Goal: Use online tool/utility: Utilize a website feature to perform a specific function

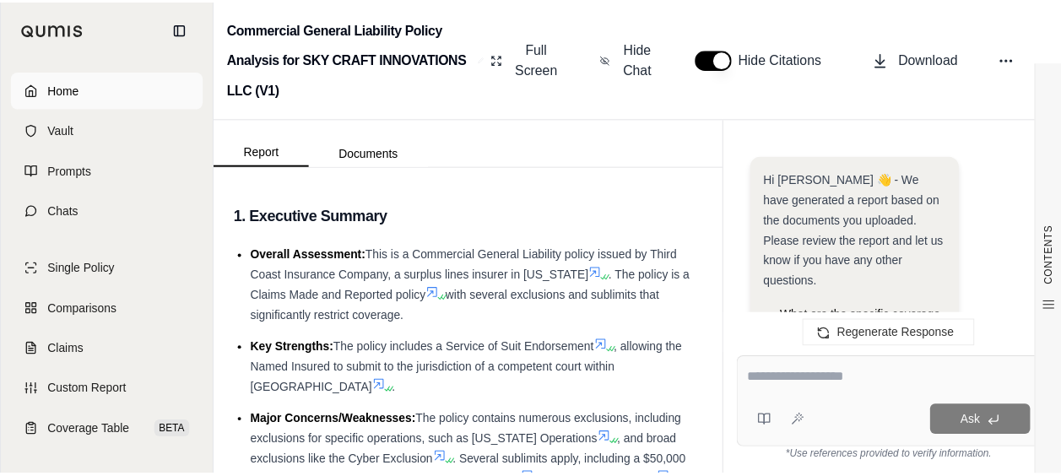
scroll to position [14843, 0]
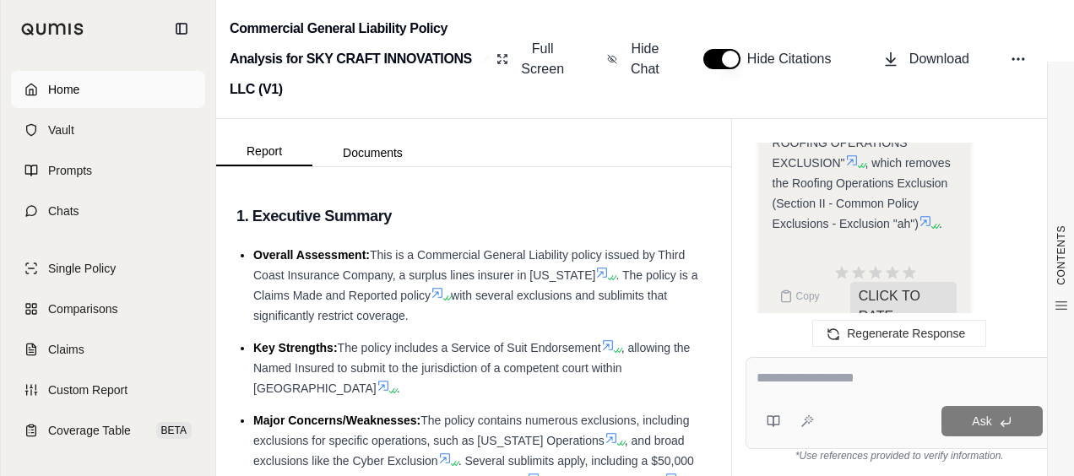
click at [71, 89] on span "Home" at bounding box center [63, 89] width 31 height 17
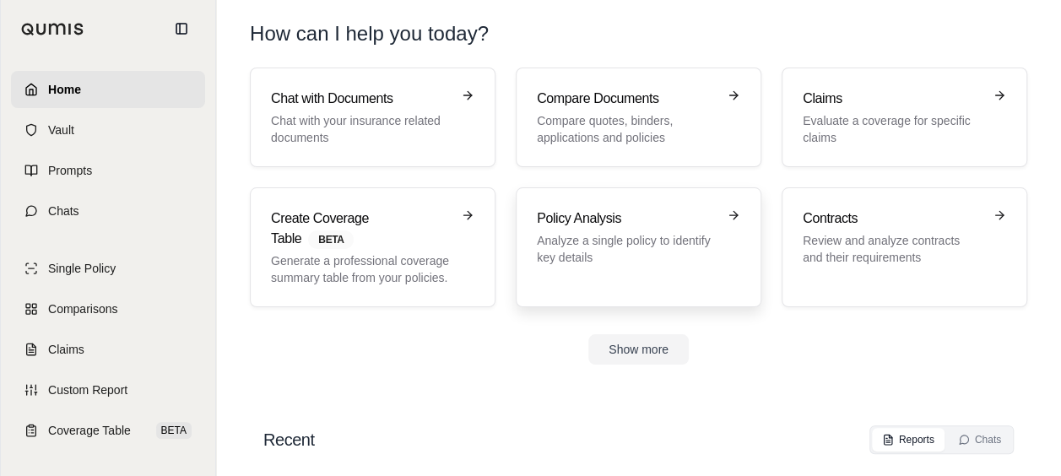
click at [569, 240] on p "Analyze a single policy to identify key details" at bounding box center [627, 249] width 180 height 34
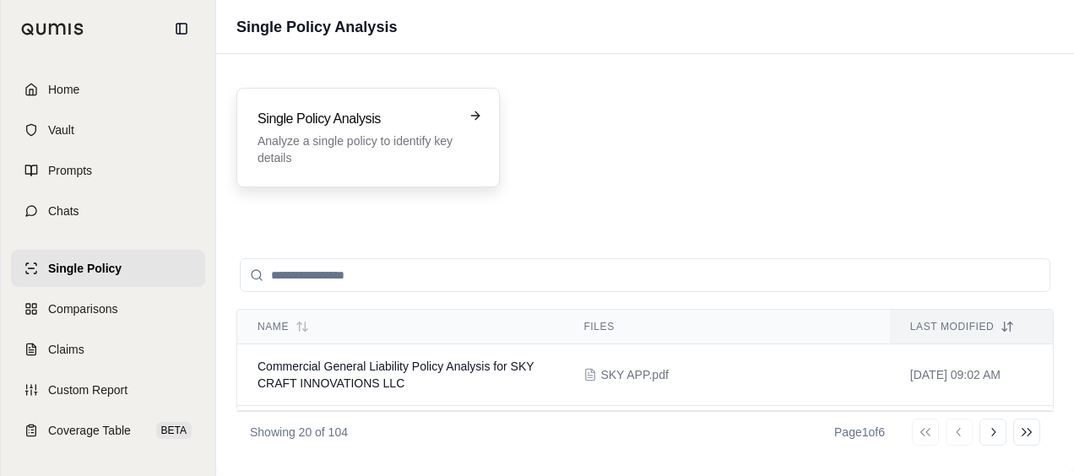
click at [399, 110] on h3 "Single Policy Analysis" at bounding box center [357, 119] width 198 height 20
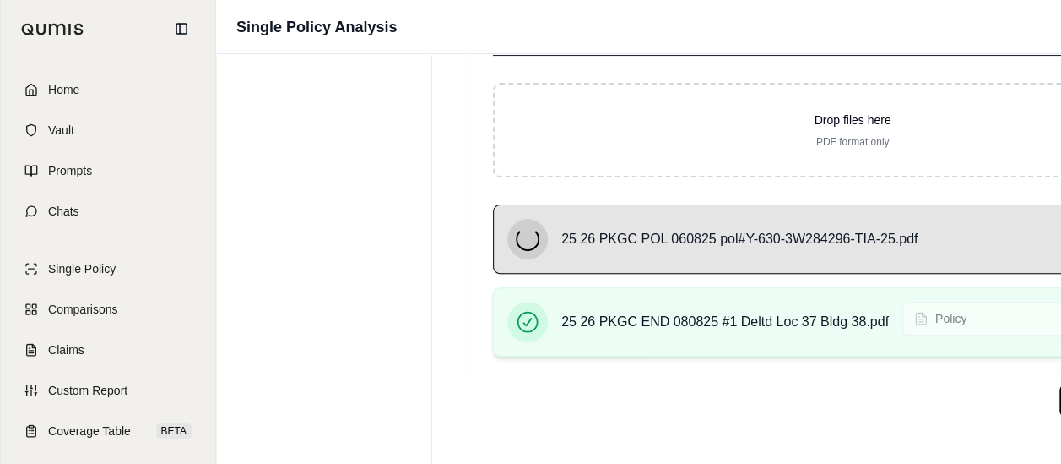
scroll to position [198, 0]
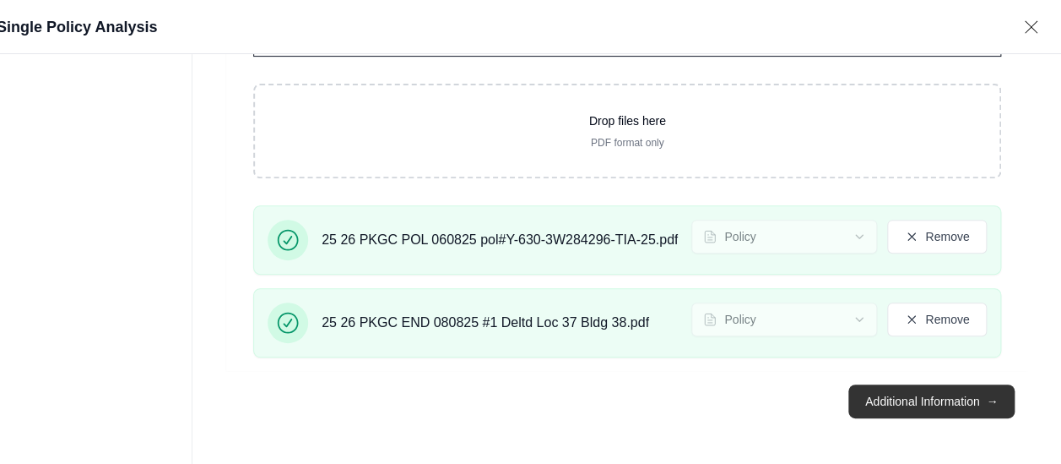
click at [959, 409] on button "Additional Information →" at bounding box center [932, 401] width 166 height 34
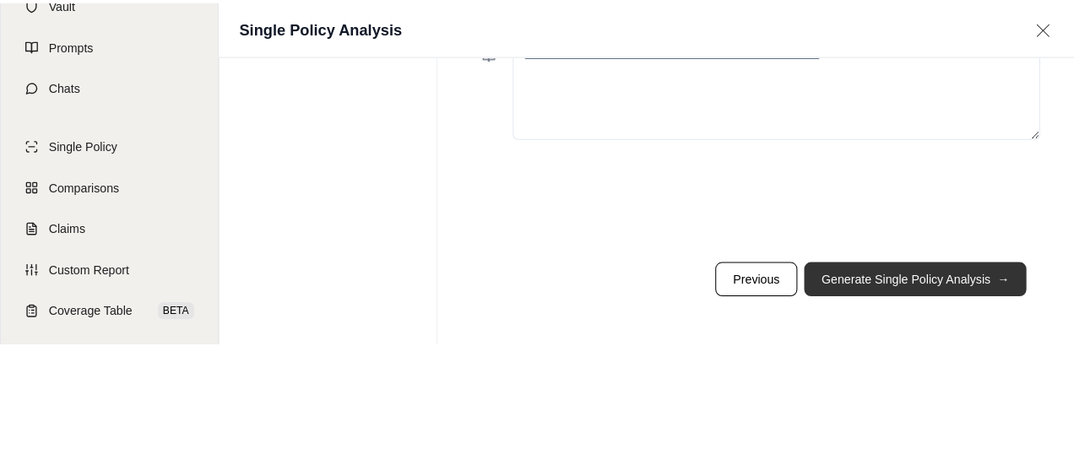
scroll to position [0, 0]
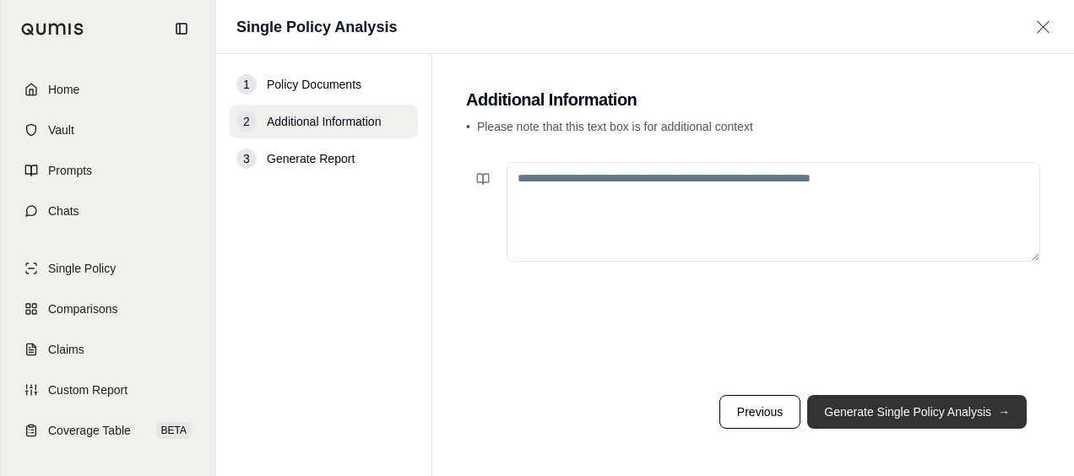
click at [903, 412] on button "Generate Single Policy Analysis →" at bounding box center [917, 412] width 220 height 34
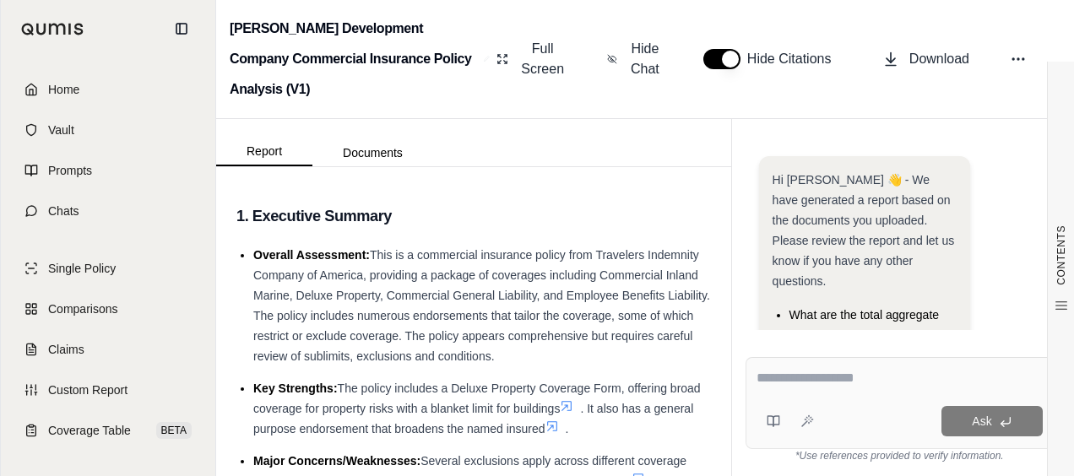
scroll to position [323, 0]
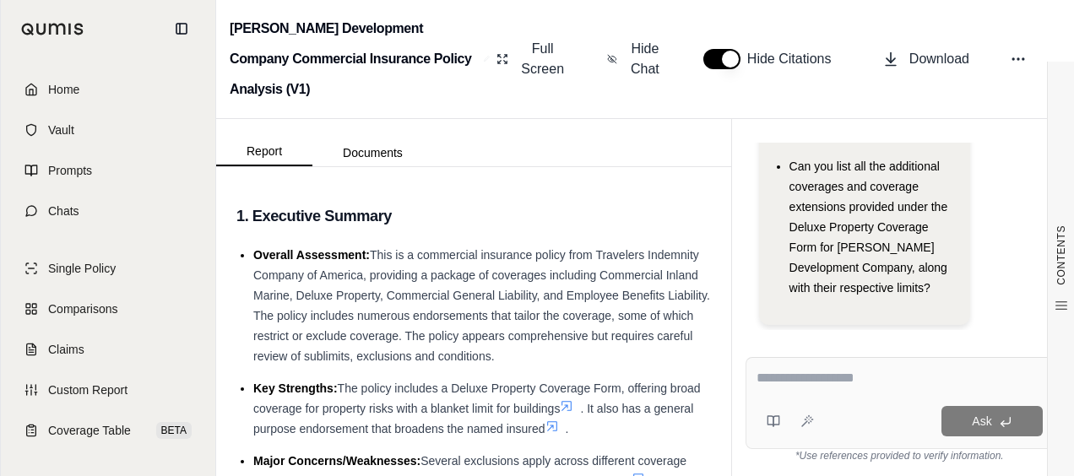
click at [857, 377] on textarea at bounding box center [900, 378] width 287 height 20
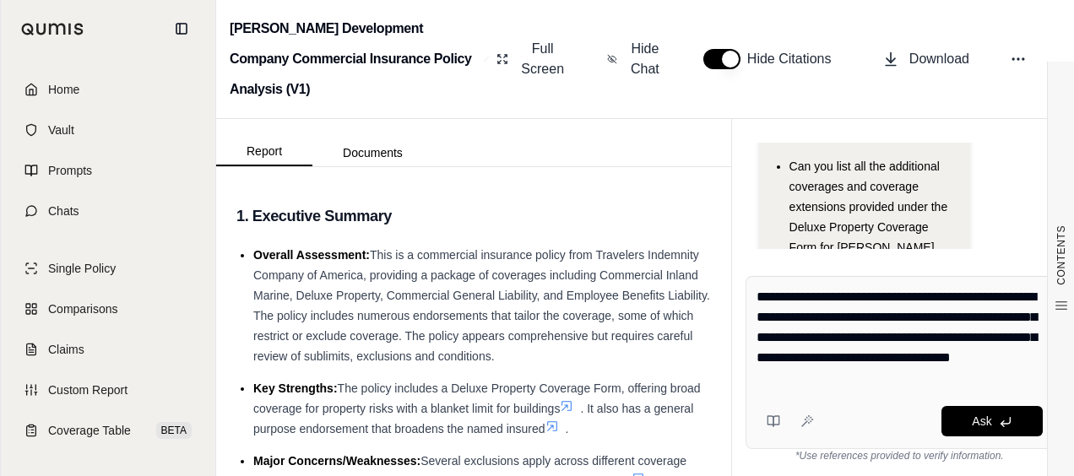
type textarea "**********"
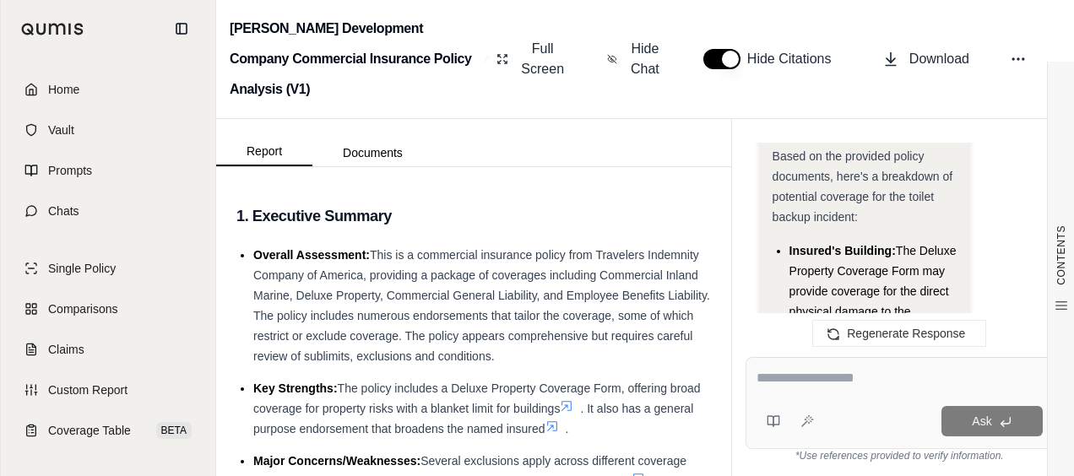
scroll to position [3501, 0]
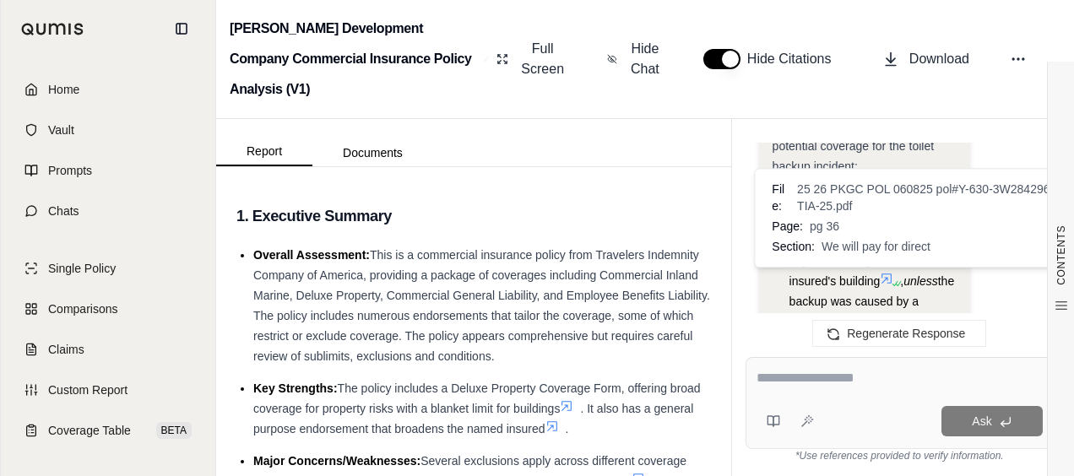
click at [893, 284] on icon at bounding box center [887, 279] width 14 height 14
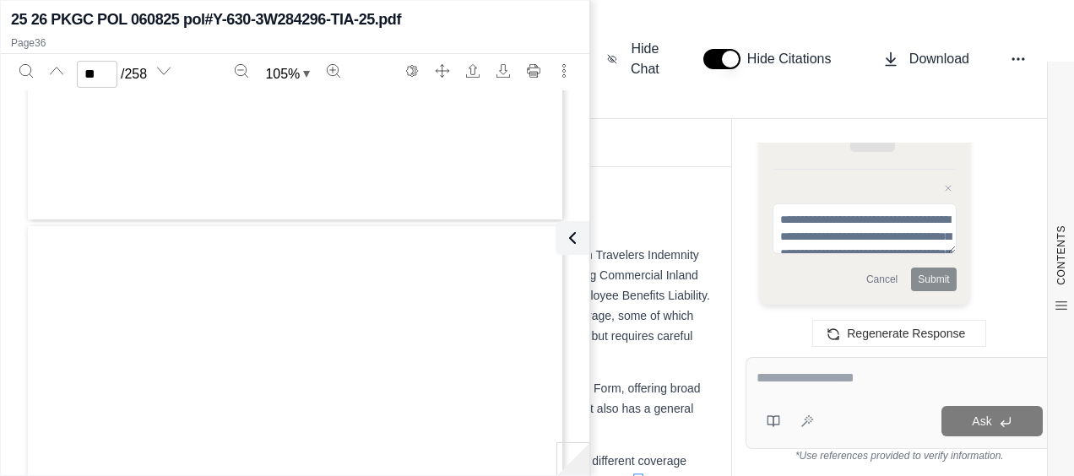
type input "**"
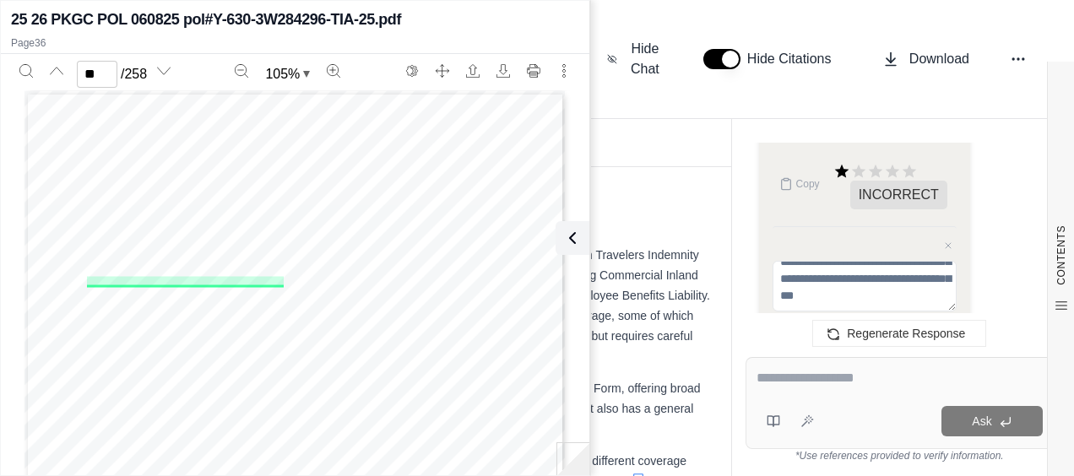
scroll to position [4429, 0]
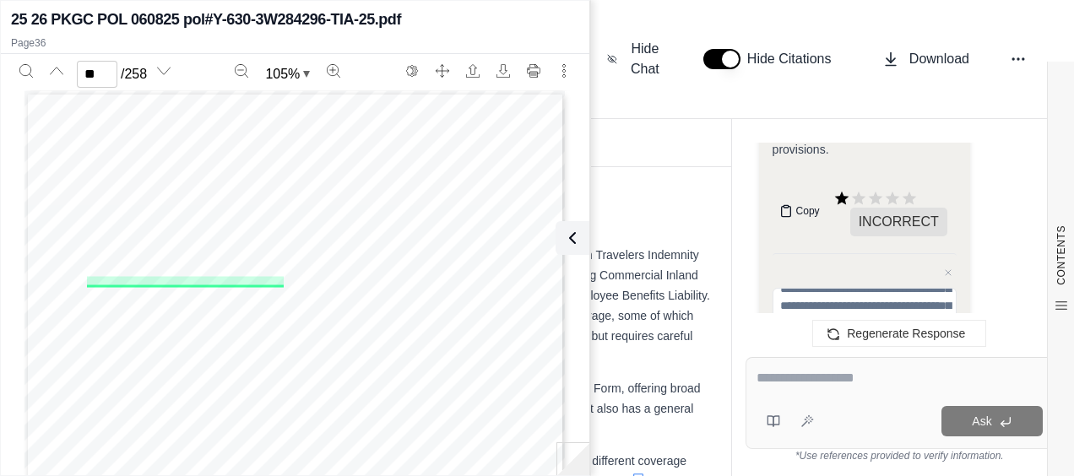
click at [809, 213] on span "Copy" at bounding box center [808, 211] width 24 height 14
click at [777, 379] on textarea at bounding box center [900, 378] width 287 height 20
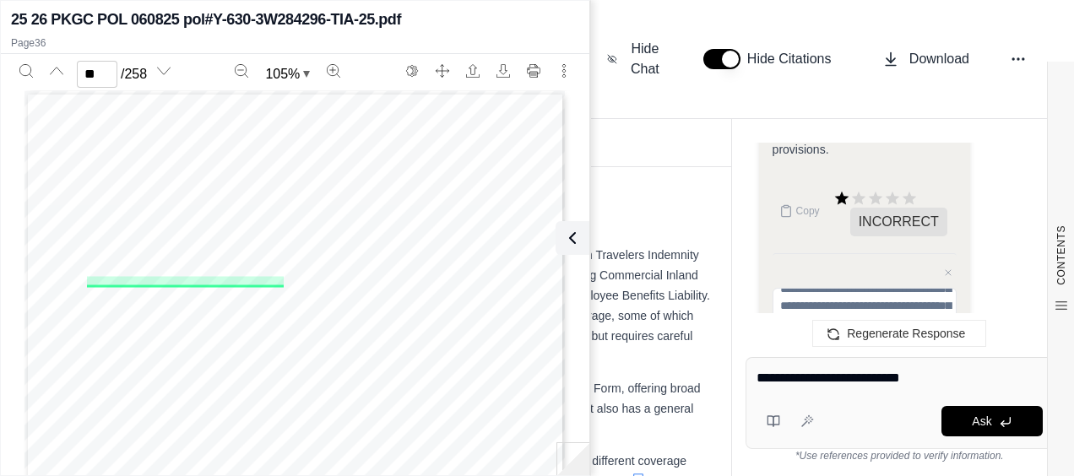
type textarea "**********"
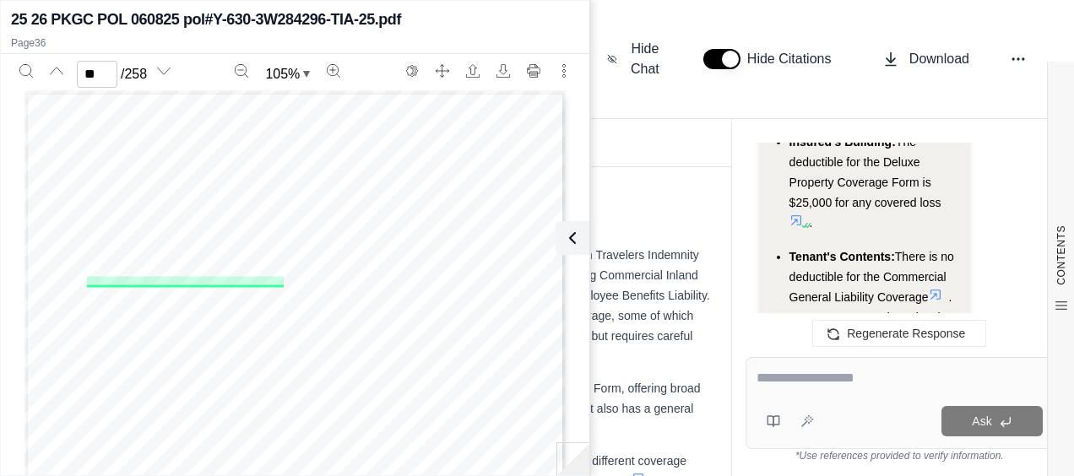
scroll to position [5588, 0]
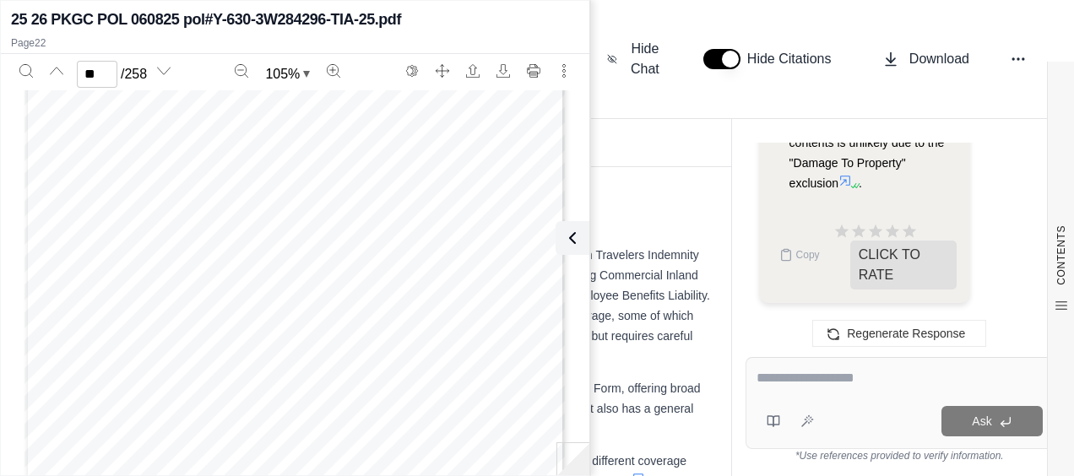
scroll to position [12006, 0]
type input "**"
click at [877, 380] on textarea at bounding box center [900, 378] width 286 height 20
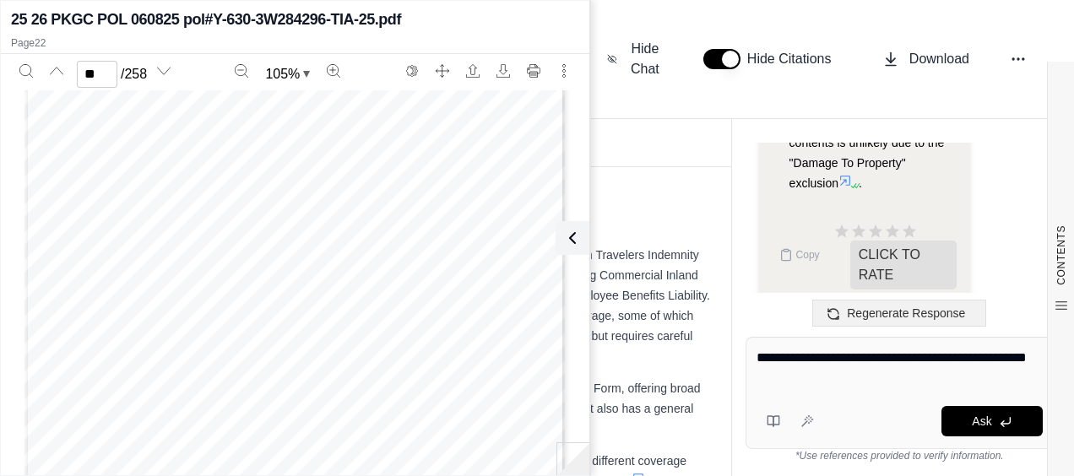
type textarea "**********"
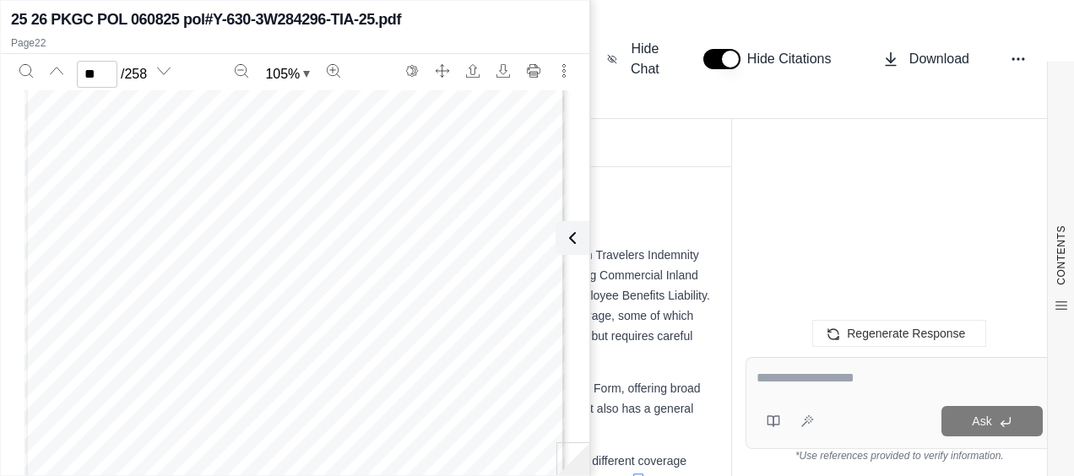
scroll to position [6299, 0]
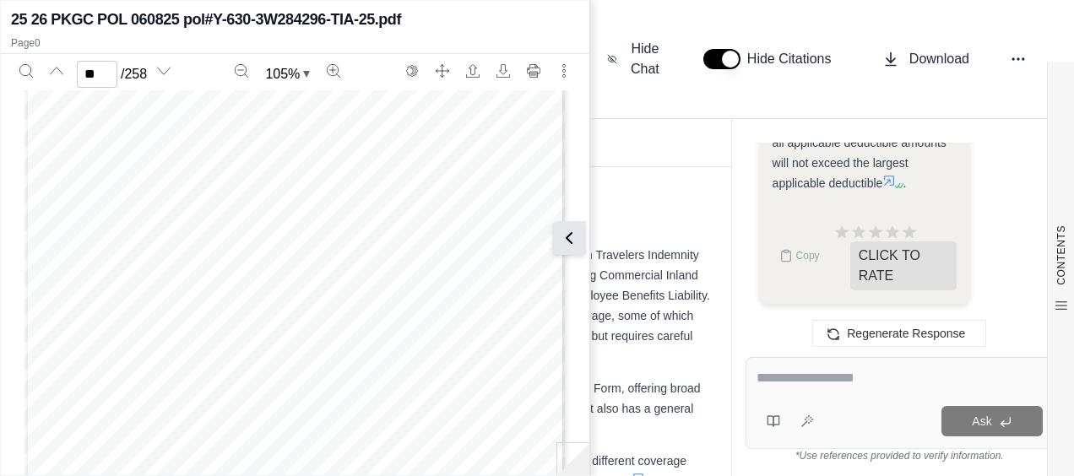
click at [567, 232] on icon at bounding box center [569, 238] width 20 height 20
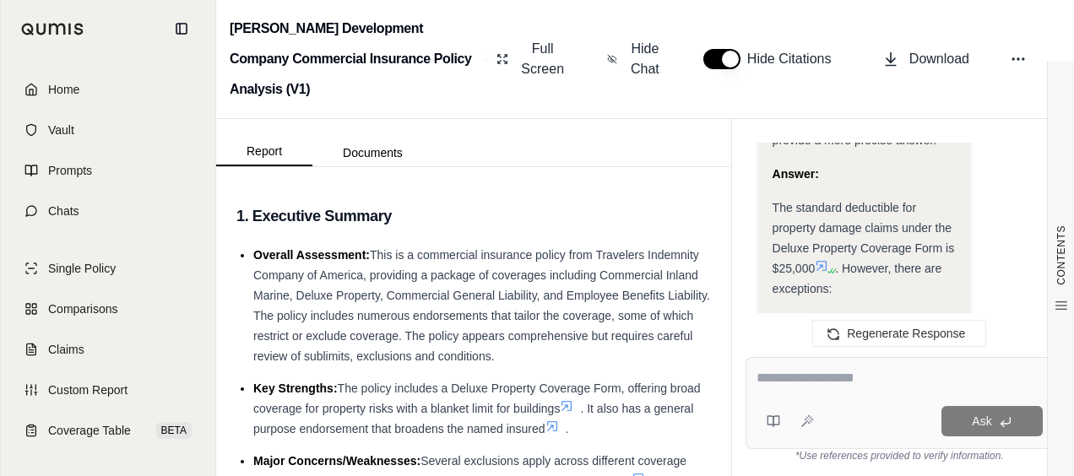
scroll to position [7592, 0]
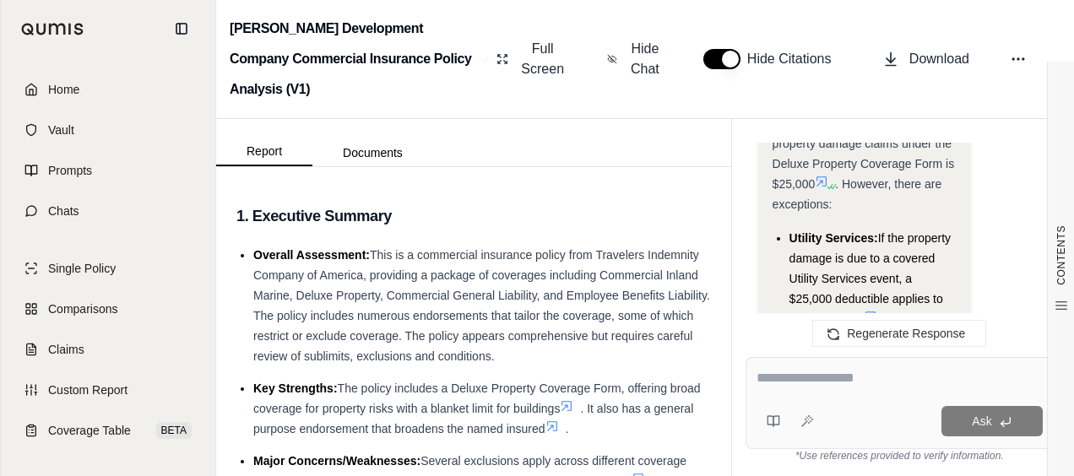
click at [843, 378] on textarea at bounding box center [900, 378] width 286 height 20
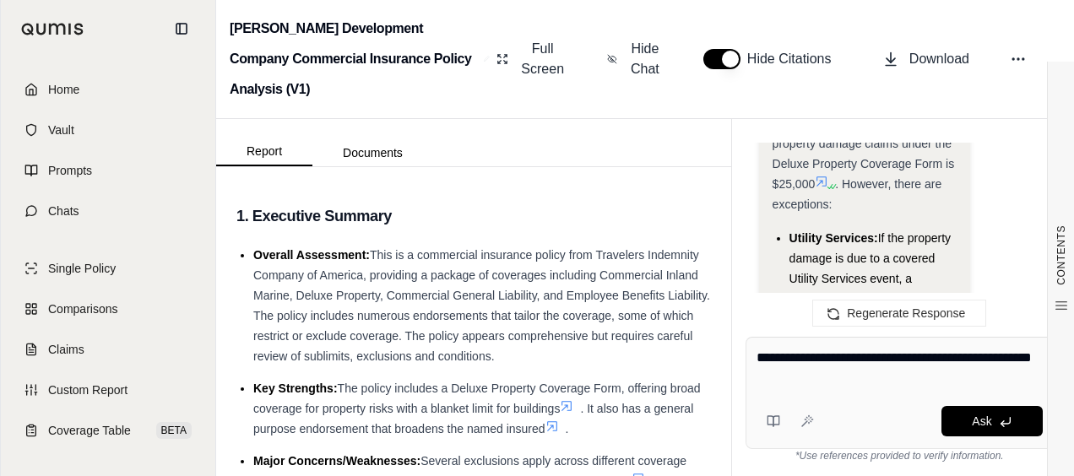
type textarea "**********"
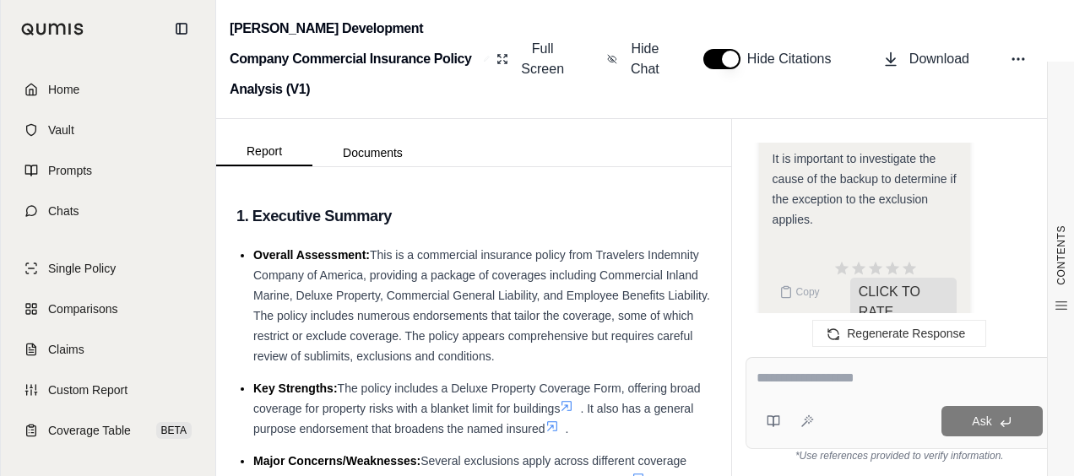
scroll to position [10942, 0]
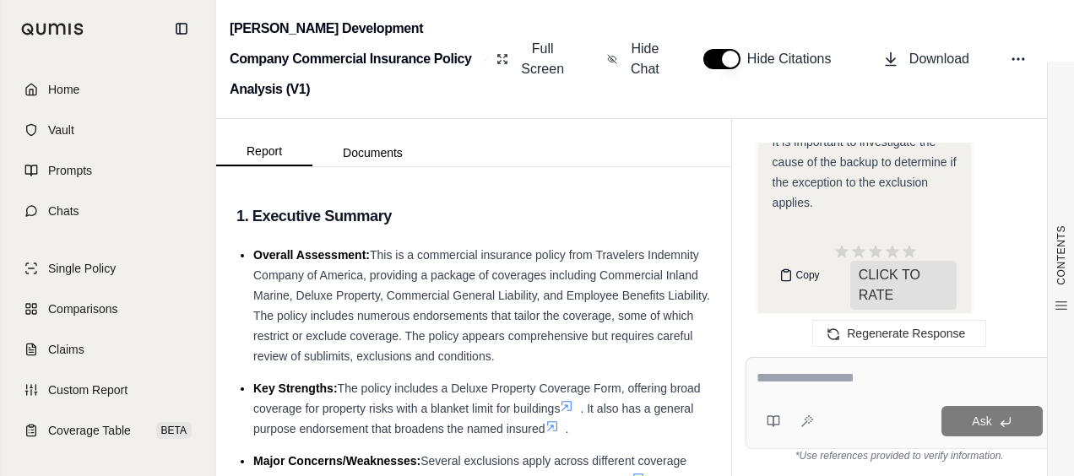
drag, startPoint x: 795, startPoint y: 258, endPoint x: 792, endPoint y: 270, distance: 12.3
click at [796, 268] on span "Copy" at bounding box center [808, 275] width 24 height 14
click at [873, 383] on textarea at bounding box center [900, 378] width 286 height 20
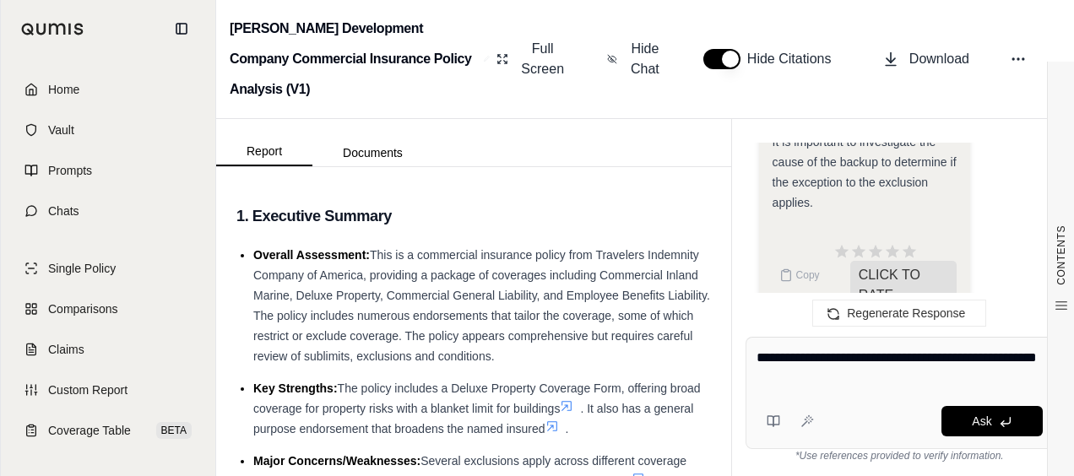
type textarea "**********"
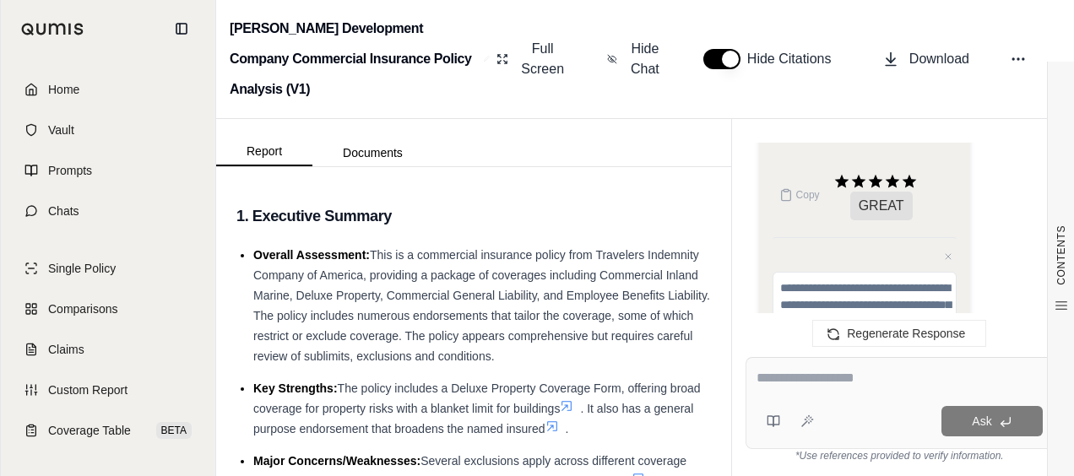
scroll to position [12809, 0]
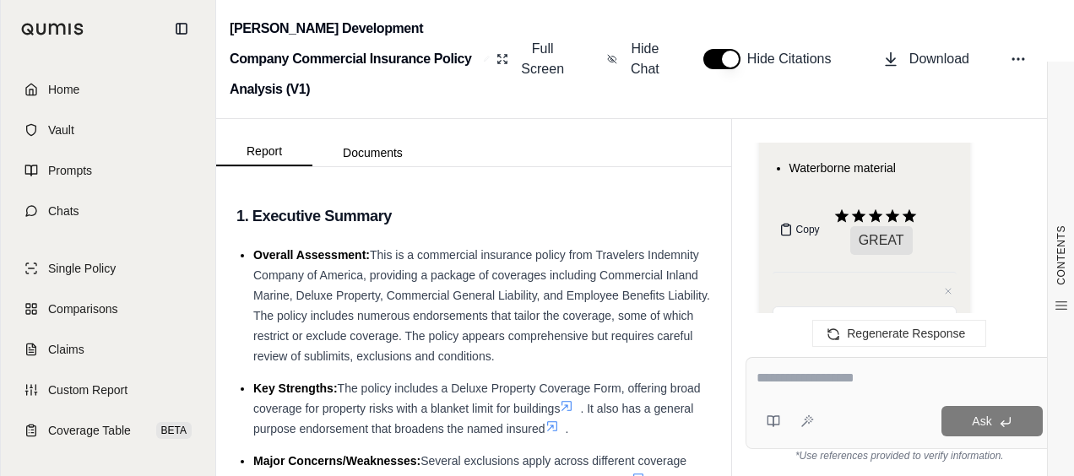
click at [802, 223] on span "Copy" at bounding box center [808, 230] width 24 height 14
click at [773, 385] on textarea at bounding box center [900, 378] width 286 height 20
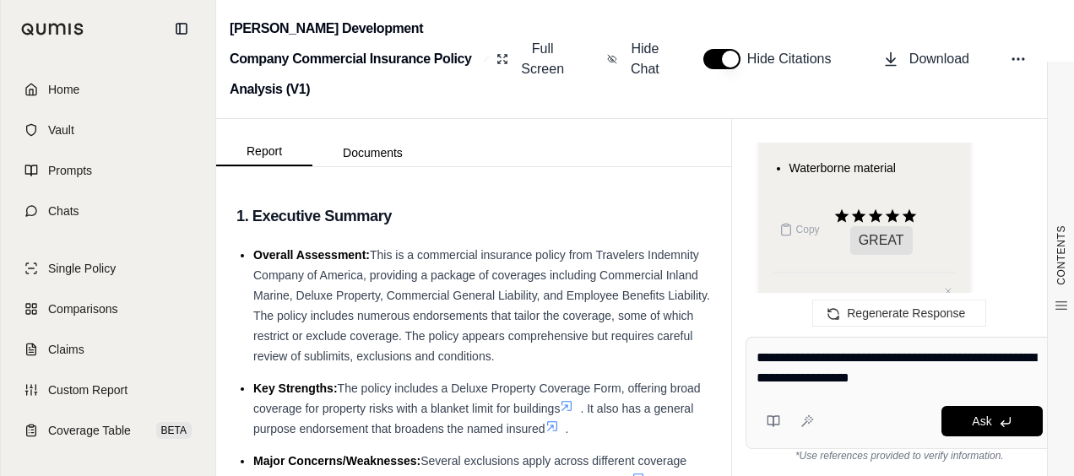
paste textarea "**********"
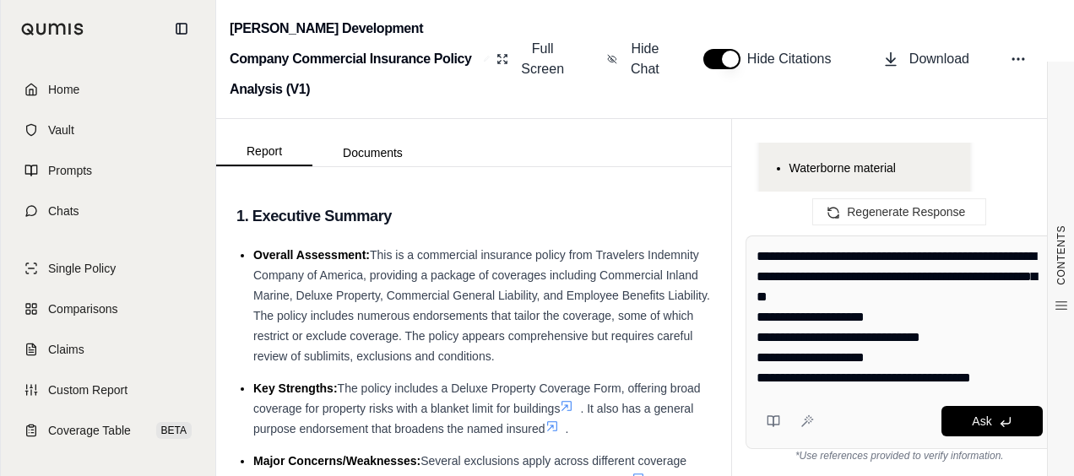
type textarea "**********"
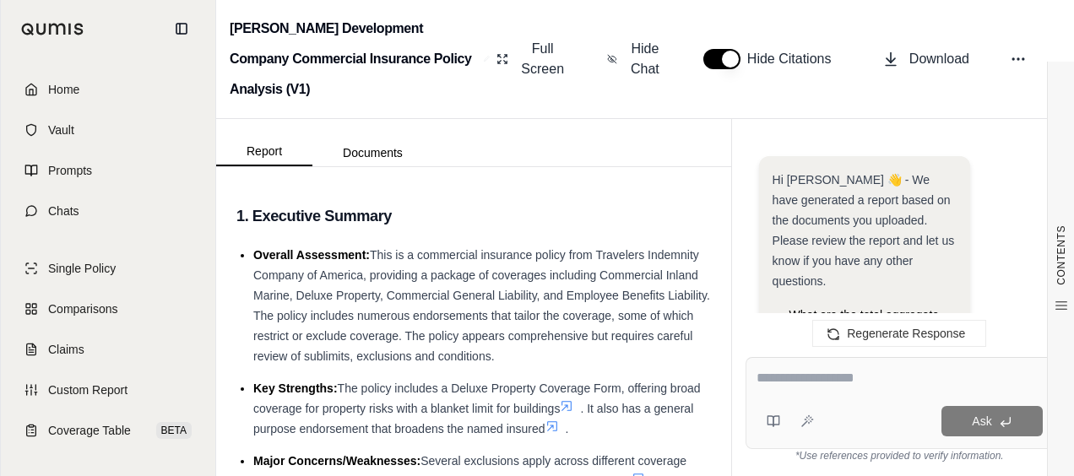
scroll to position [15057, 0]
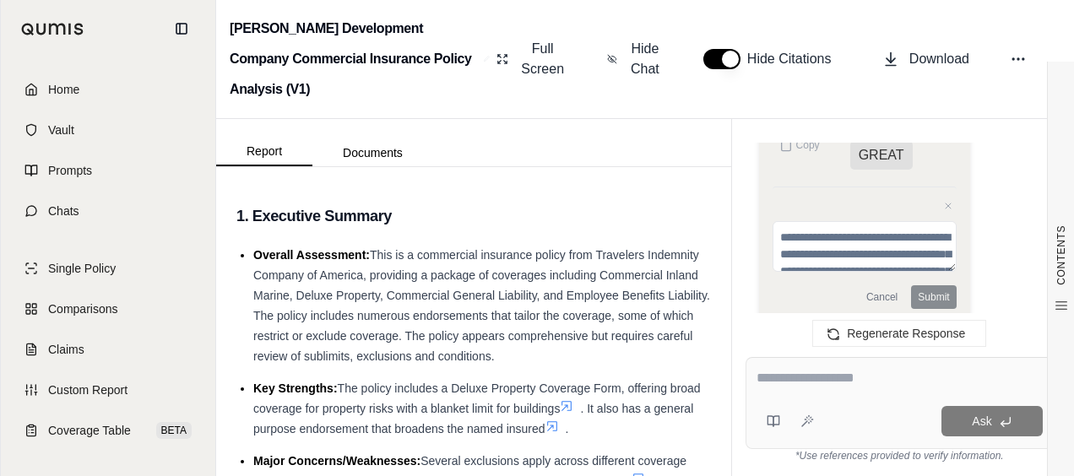
click at [868, 393] on div at bounding box center [900, 381] width 286 height 26
click at [861, 375] on textarea at bounding box center [900, 378] width 286 height 20
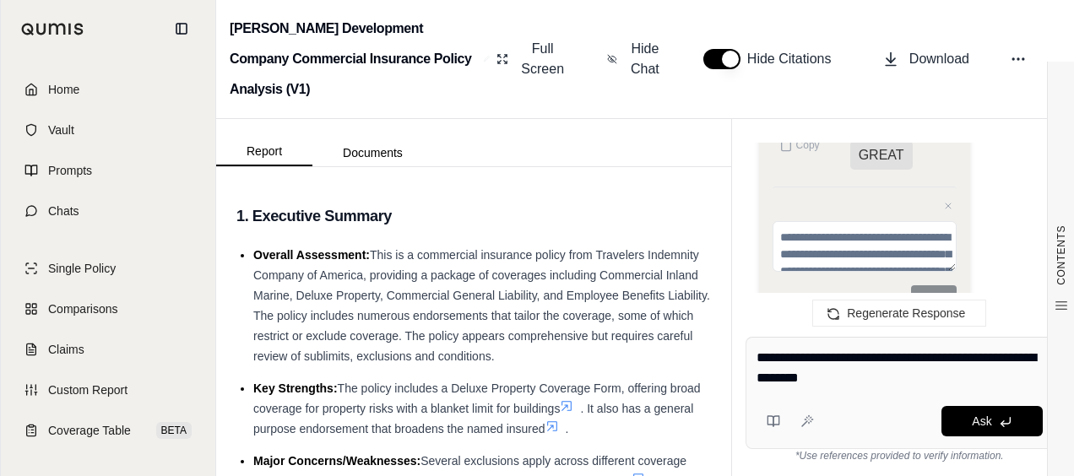
type textarea "**********"
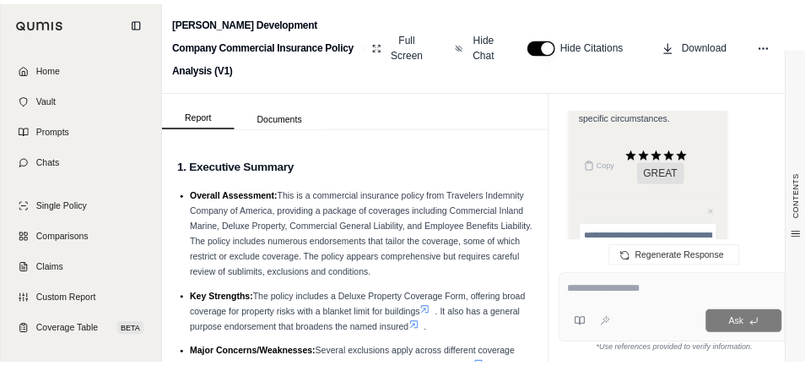
scroll to position [20095, 0]
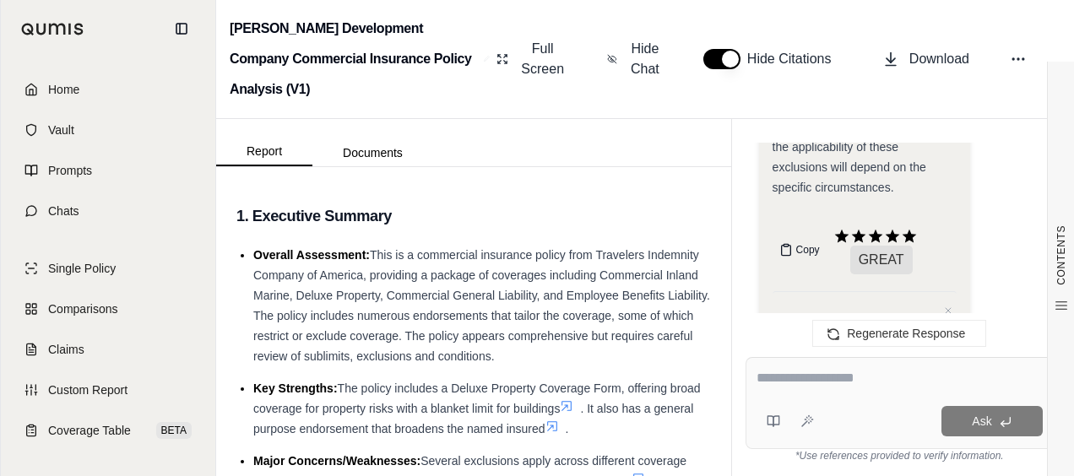
click at [795, 233] on button "Copy" at bounding box center [800, 250] width 54 height 34
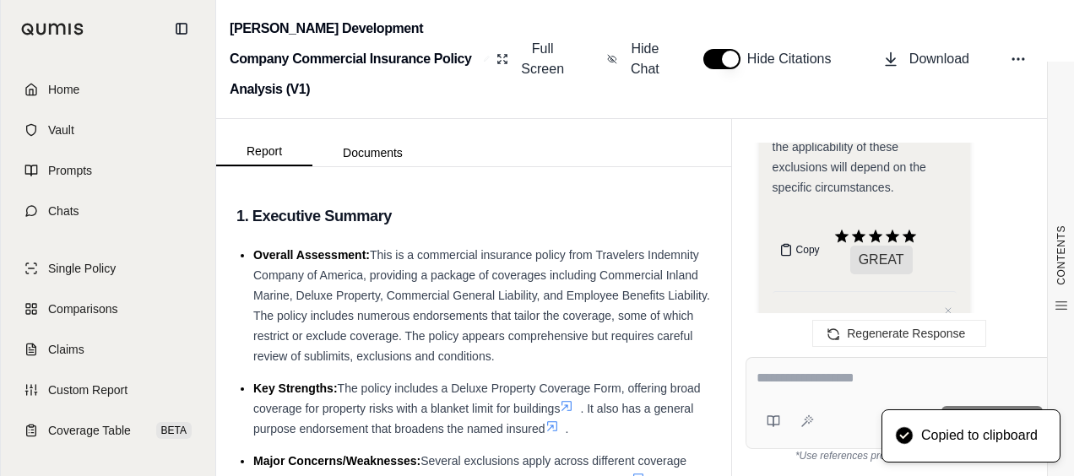
click at [800, 243] on span "Copy" at bounding box center [808, 250] width 24 height 14
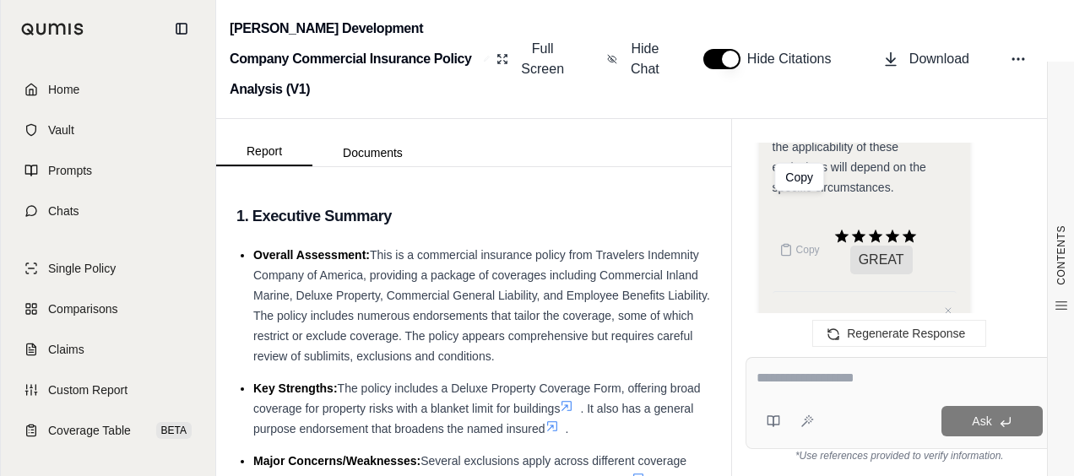
click at [805, 382] on textarea at bounding box center [900, 378] width 286 height 20
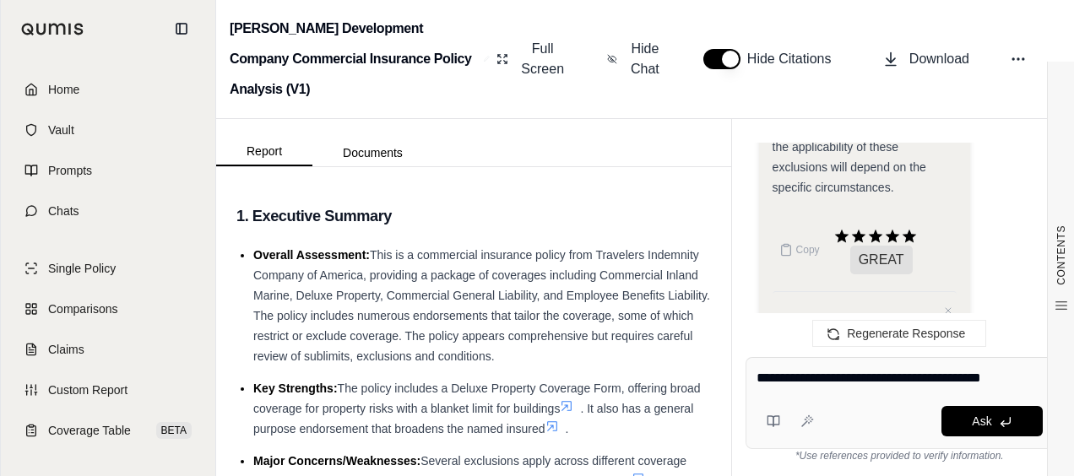
type textarea "**********"
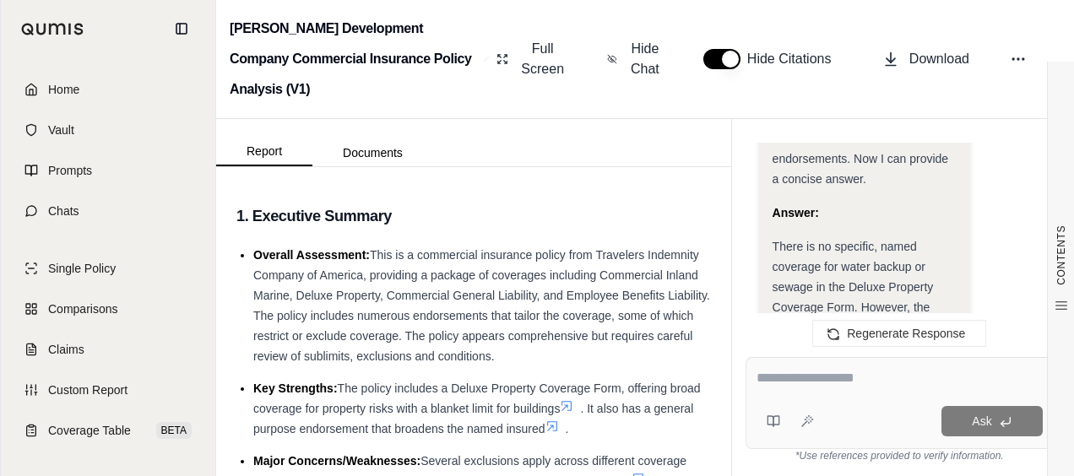
scroll to position [22050, 0]
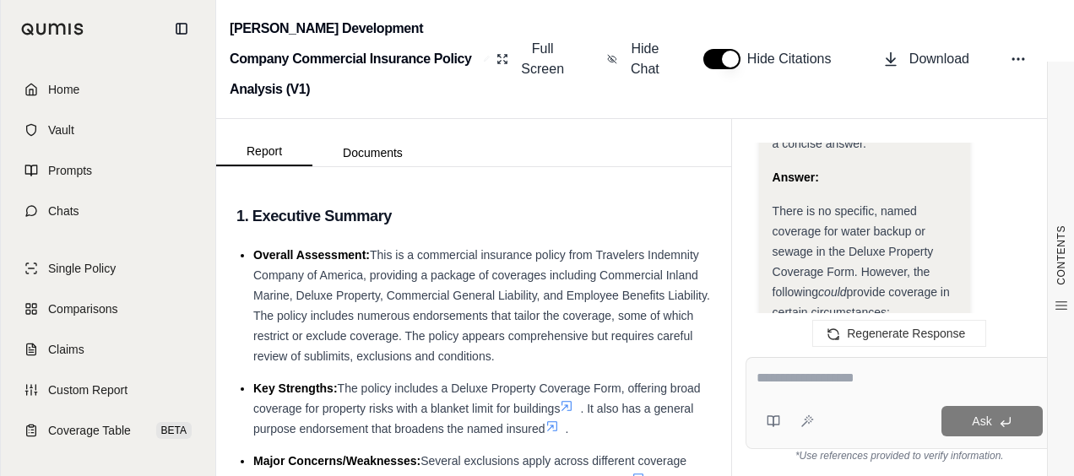
click at [836, 360] on div "Ask" at bounding box center [900, 403] width 308 height 92
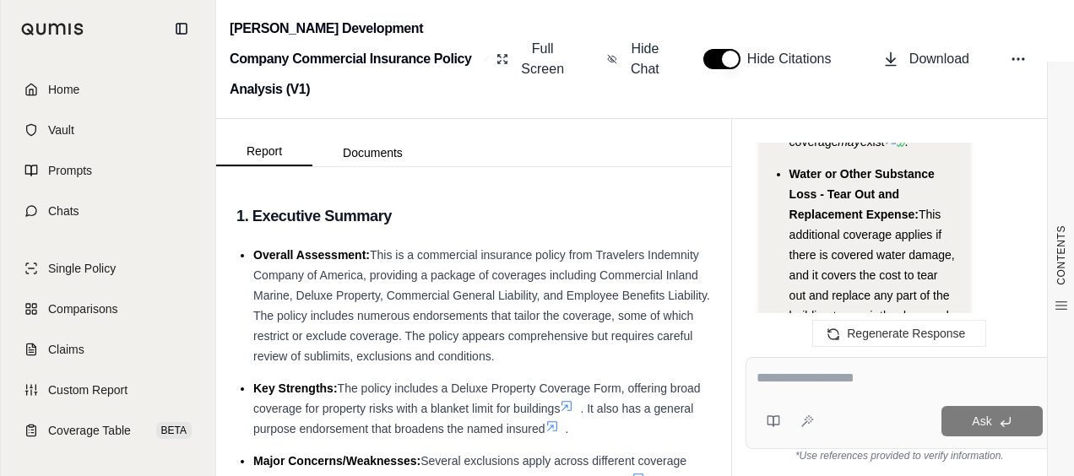
scroll to position [22472, 0]
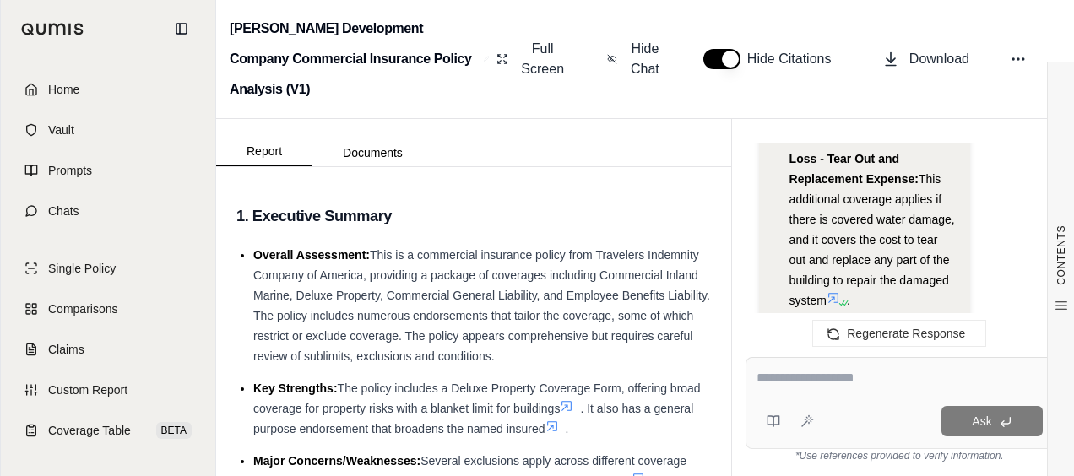
click at [832, 291] on icon at bounding box center [834, 298] width 14 height 14
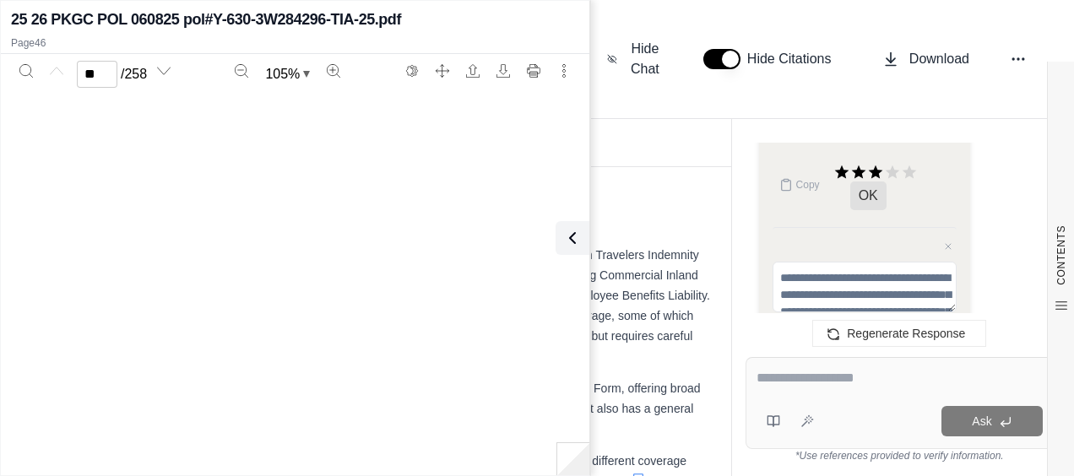
type input "**"
click at [849, 369] on textarea at bounding box center [900, 378] width 286 height 20
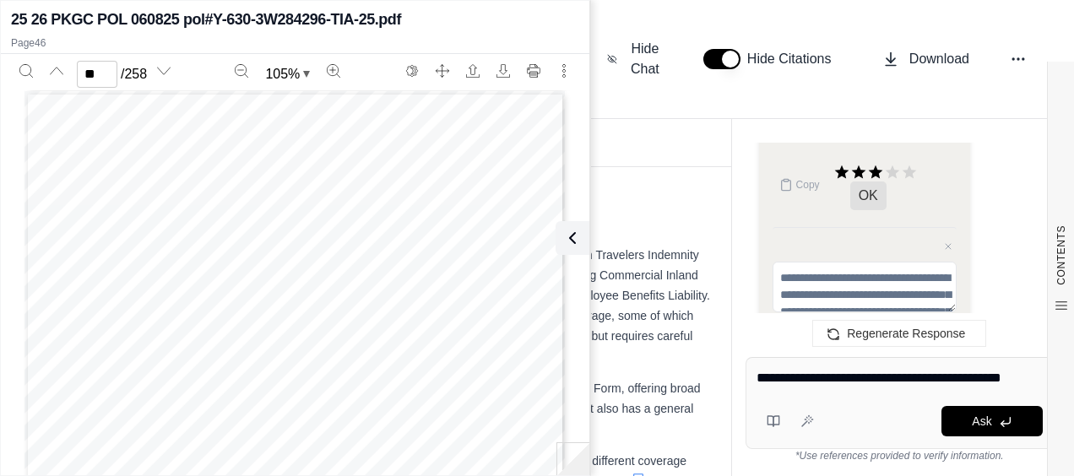
type textarea "**********"
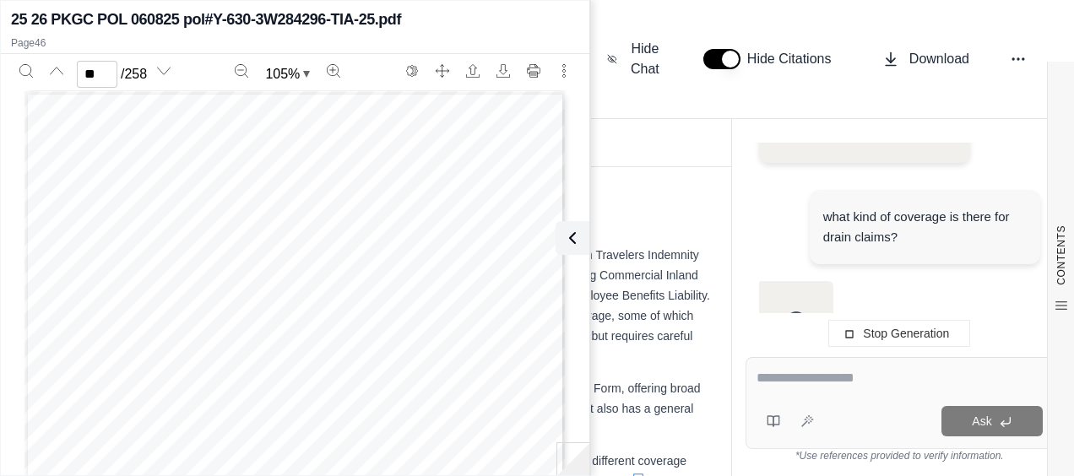
scroll to position [22494, 0]
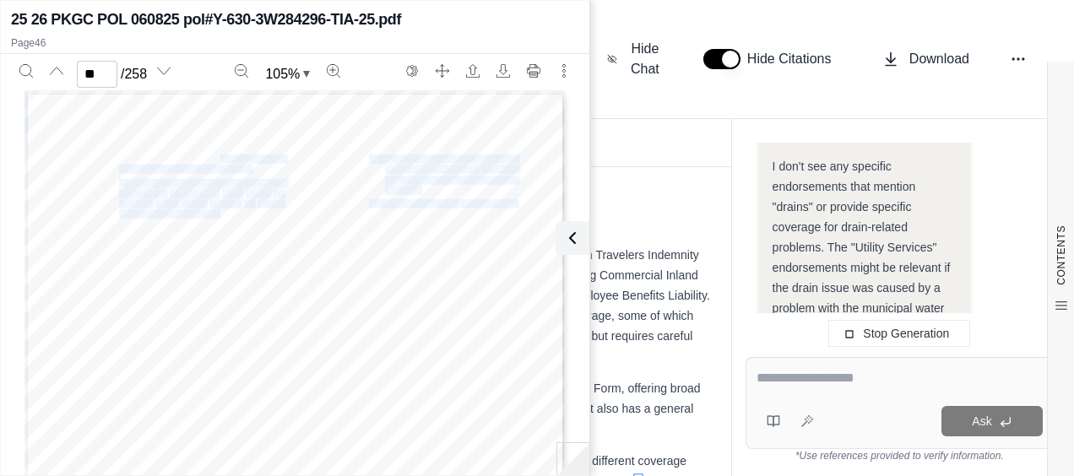
drag, startPoint x: 111, startPoint y: 155, endPoint x: 213, endPoint y: 160, distance: 101.4
click at [213, 160] on div "m. Water or Other Substance Loss – Tear (c) Collection expenses in excess of Ou…" at bounding box center [294, 441] width 541 height 701
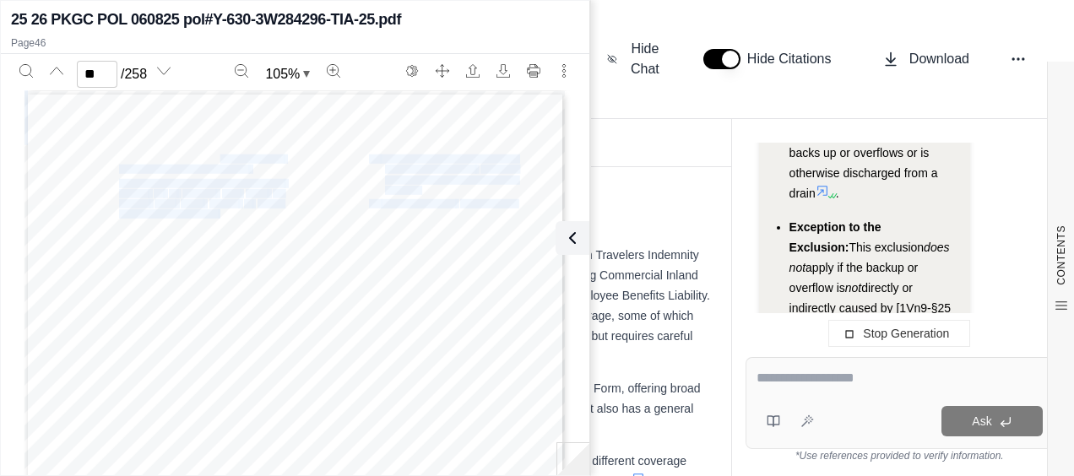
drag, startPoint x: 213, startPoint y: 160, endPoint x: 156, endPoint y: 168, distance: 57.1
click at [165, 169] on span "Out and Replacement Expense" at bounding box center [183, 169] width 129 height 8
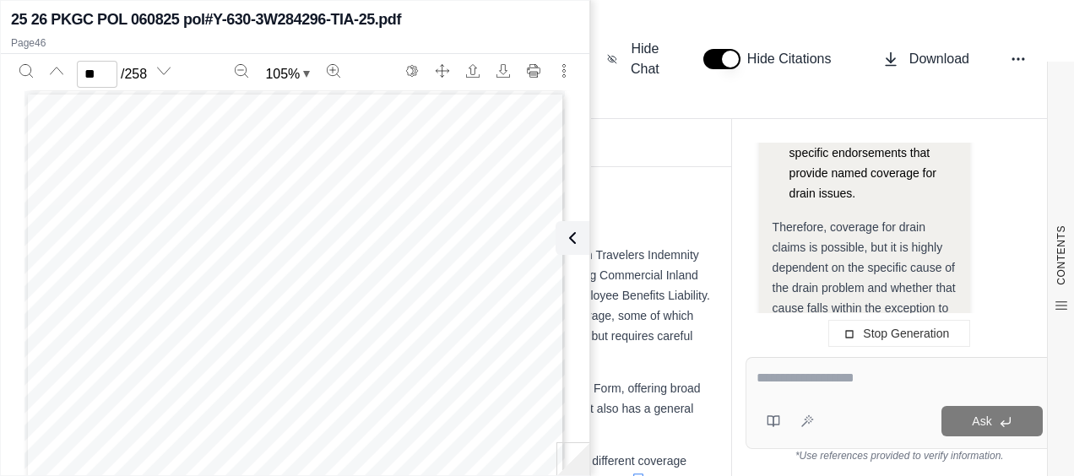
scroll to position [25196, 0]
click at [113, 155] on div "m. Water or Other Substance Loss – Tear (c) Collection expenses in excess of Ou…" at bounding box center [294, 441] width 541 height 701
drag, startPoint x: 193, startPoint y: 176, endPoint x: 222, endPoint y: 171, distance: 30.0
click at [193, 176] on div "m. Water or Other Substance Loss – Tear (c) Collection expenses in excess of Ou…" at bounding box center [294, 441] width 541 height 701
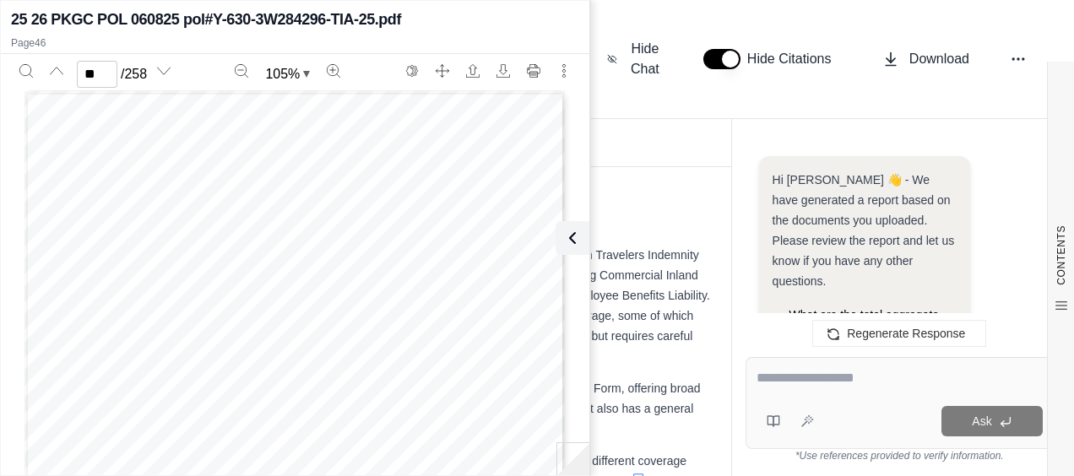
scroll to position [25968, 0]
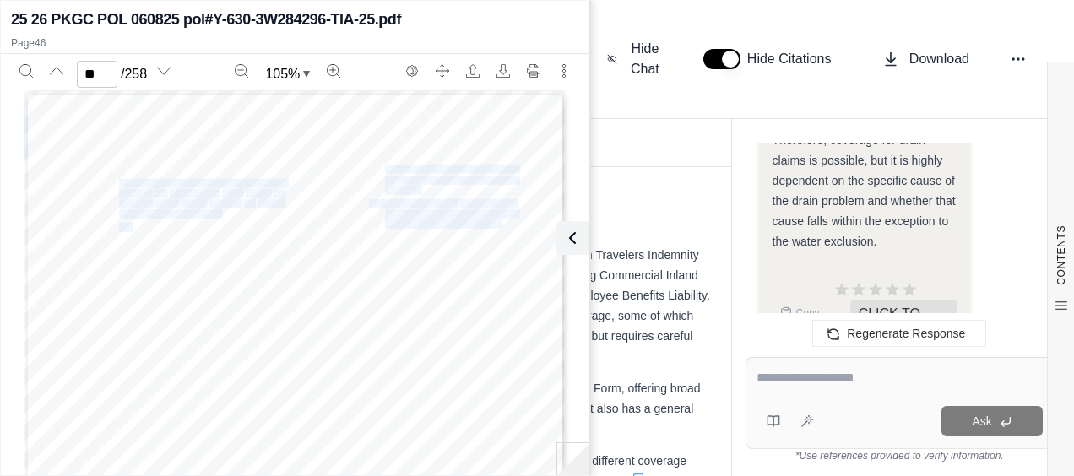
drag, startPoint x: 243, startPoint y: 168, endPoint x: 111, endPoint y: 158, distance: 132.1
click at [111, 158] on div "m. Water or Other Substance Loss – Tear (c) Collection expenses in excess of Ou…" at bounding box center [294, 441] width 541 height 701
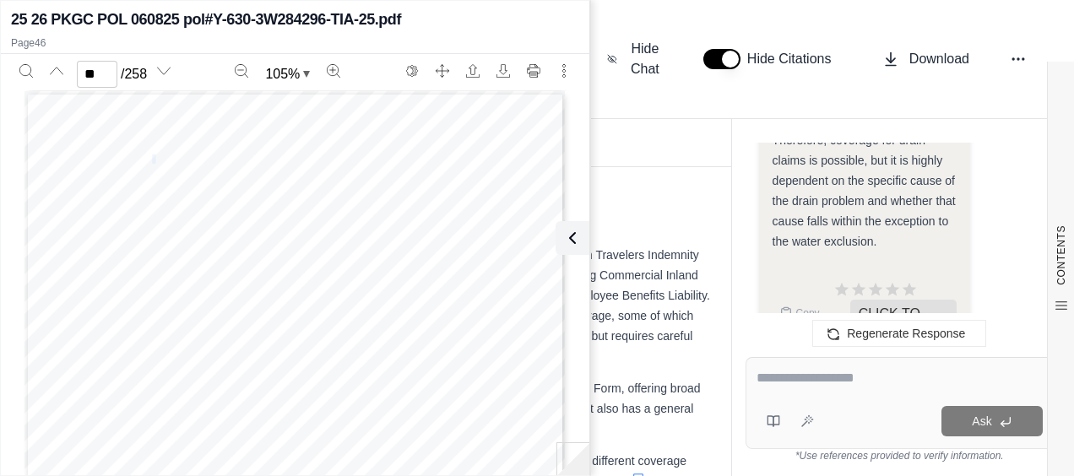
drag, startPoint x: 111, startPoint y: 158, endPoint x: 149, endPoint y: 158, distance: 37.1
click at [149, 158] on span "Water or Other Substance Loss – Tear" at bounding box center [201, 159] width 164 height 8
drag, startPoint x: 149, startPoint y: 158, endPoint x: 243, endPoint y: 165, distance: 94.8
click at [248, 165] on span "Page 46" at bounding box center [249, 169] width 3 height 8
drag, startPoint x: 224, startPoint y: 167, endPoint x: 113, endPoint y: 159, distance: 110.9
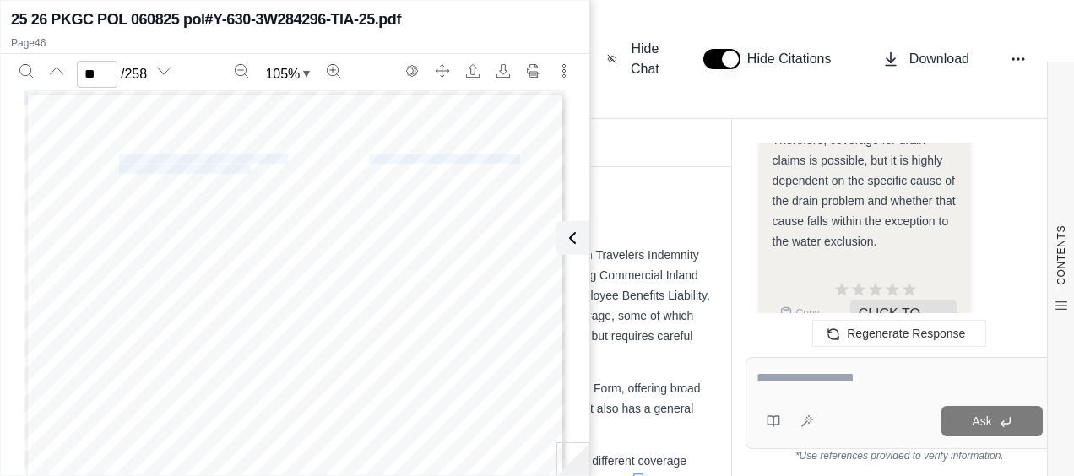
click at [113, 159] on div "m. Water or Other Substance Loss – Tear (c) Collection expenses in excess of Ou…" at bounding box center [294, 441] width 541 height 701
drag, startPoint x: 113, startPoint y: 159, endPoint x: 127, endPoint y: 160, distance: 13.5
copy div "Water or Other Substance Loss – Tear (c) Collection expenses in excess of Out a…"
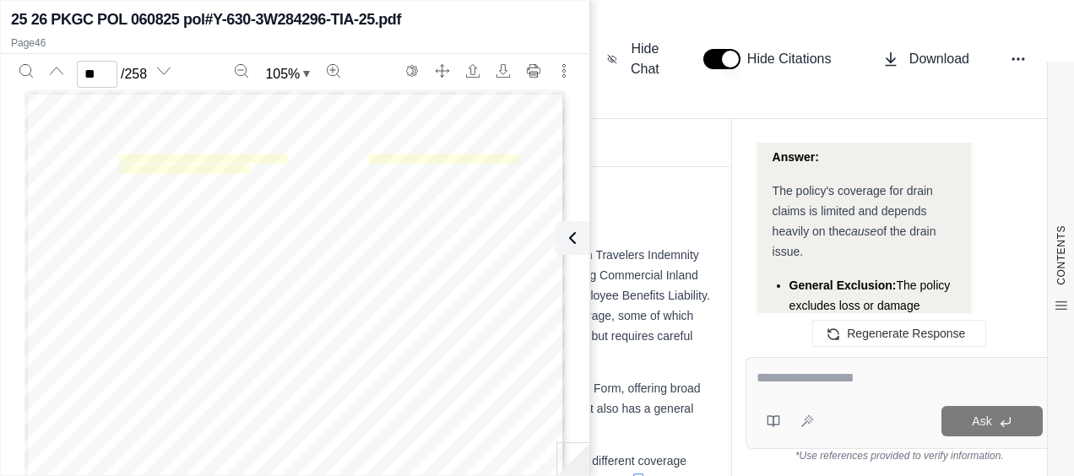
scroll to position [25292, 0]
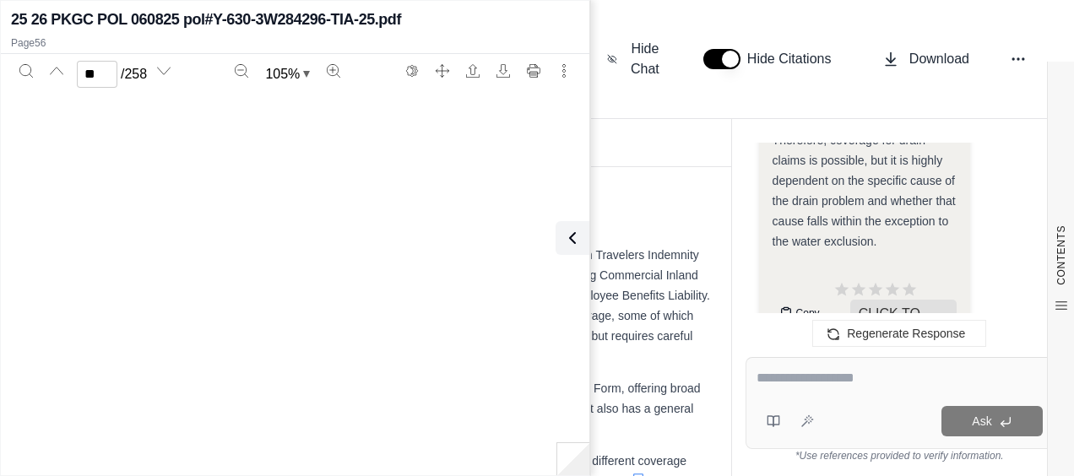
scroll to position [38521, 0]
type input "**"
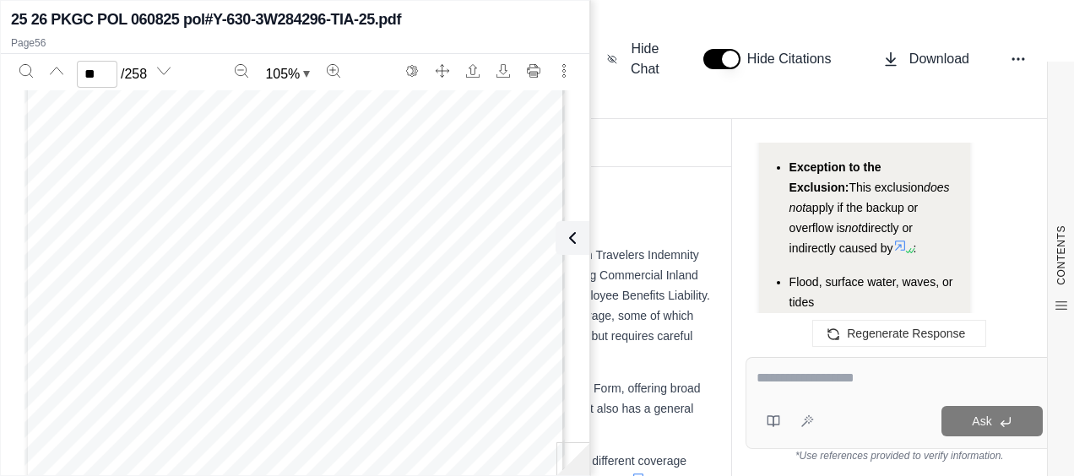
scroll to position [25377, 0]
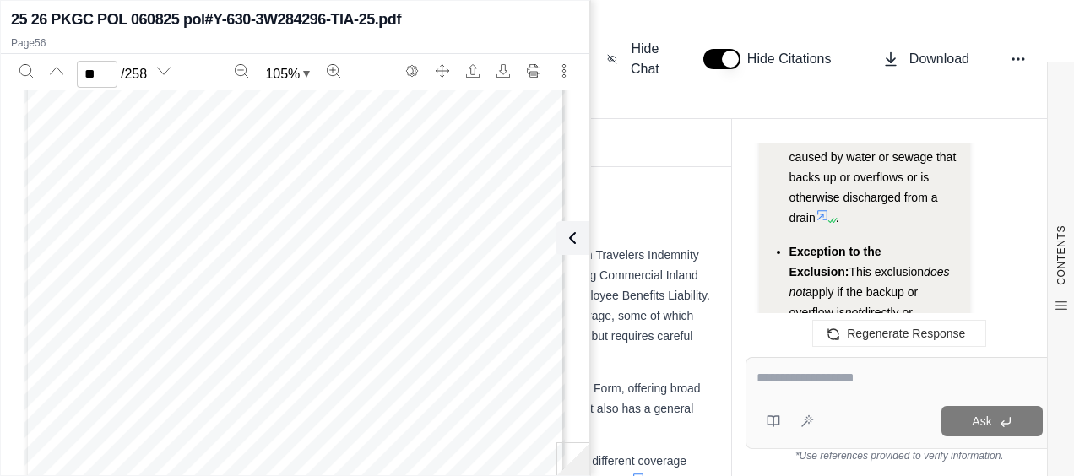
drag, startPoint x: 583, startPoint y: 245, endPoint x: 681, endPoint y: 249, distance: 97.2
click at [586, 245] on div "25 26 PKGC POL 060825 pol#Y-630-3W284296-TIA-25.pdf Page 56 ** / 258 105 % u. V…" at bounding box center [295, 238] width 588 height 468
click at [583, 240] on button at bounding box center [569, 238] width 34 height 34
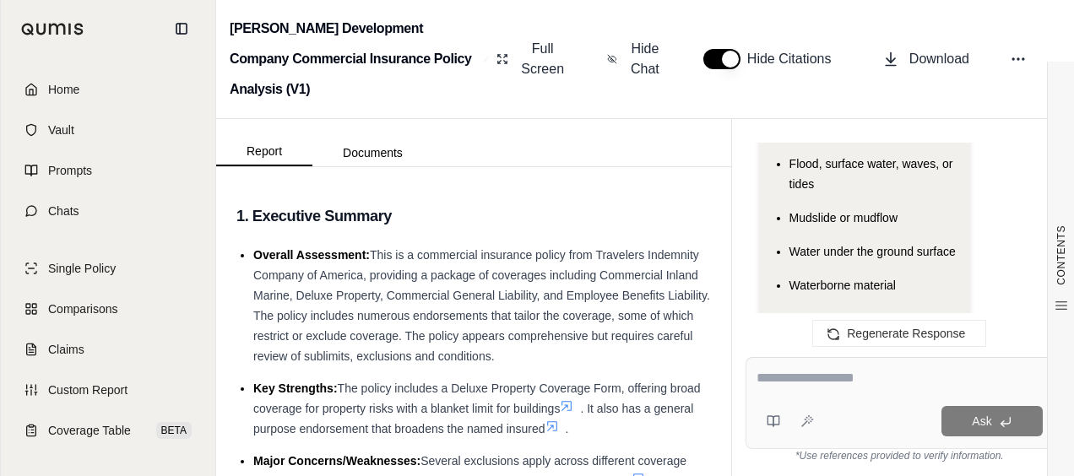
scroll to position [25461, 0]
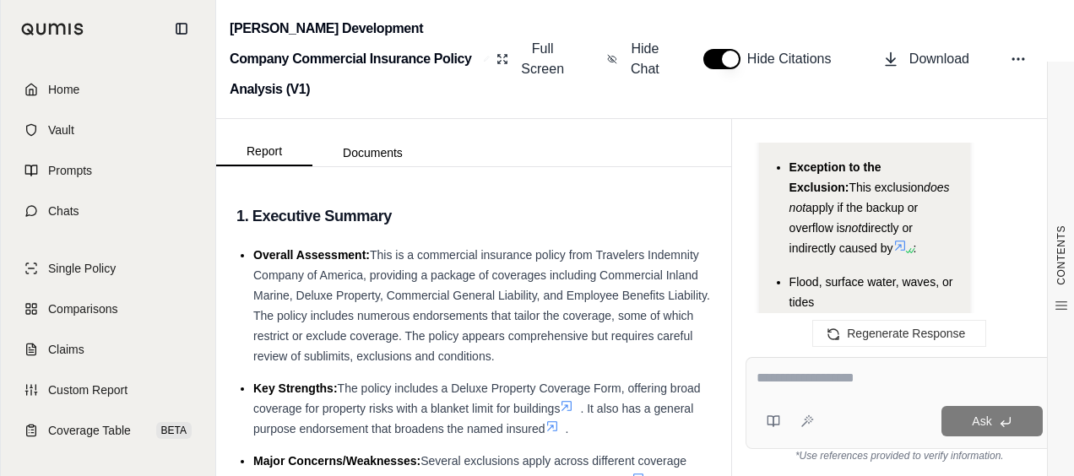
click at [788, 187] on ul "General Exclusion: The policy excludes loss or damage caused by water or sewage…" at bounding box center [865, 218] width 184 height 392
click at [893, 239] on icon at bounding box center [900, 246] width 14 height 14
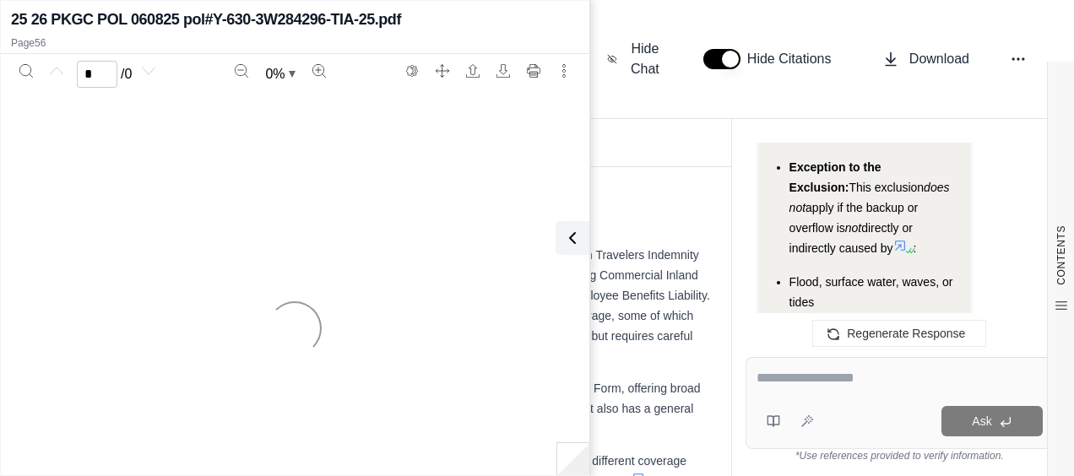
scroll to position [25968, 0]
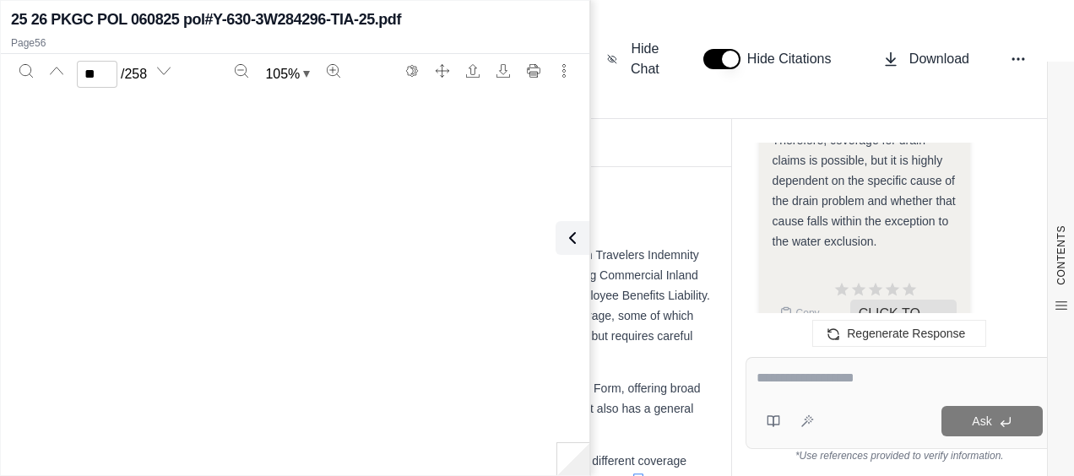
type input "**"
drag, startPoint x: 796, startPoint y: 392, endPoint x: 799, endPoint y: 383, distance: 8.8
click at [796, 391] on div at bounding box center [900, 381] width 286 height 26
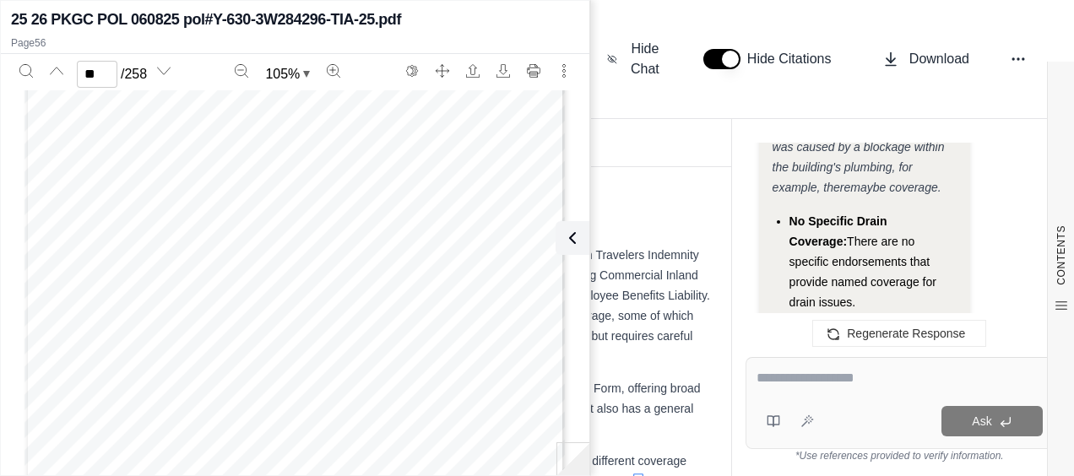
scroll to position [25799, 0]
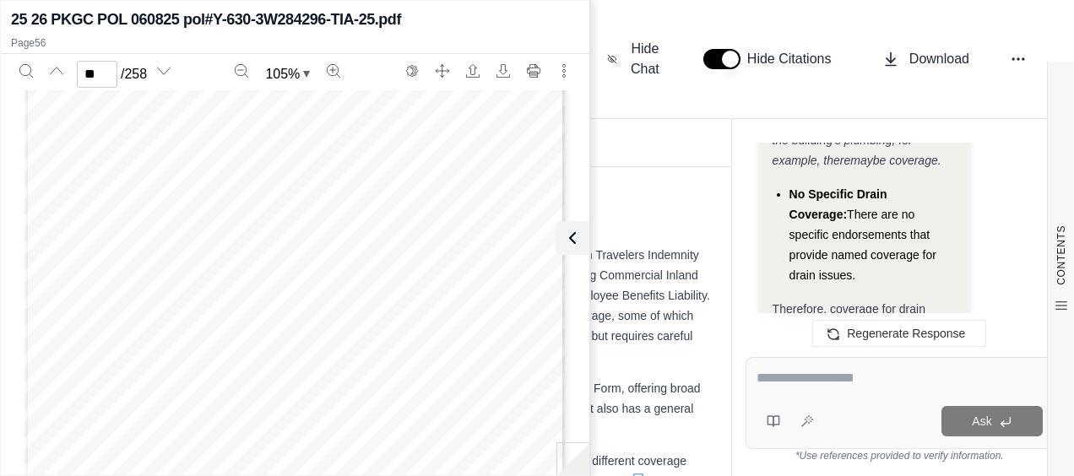
click at [814, 380] on textarea at bounding box center [900, 378] width 286 height 20
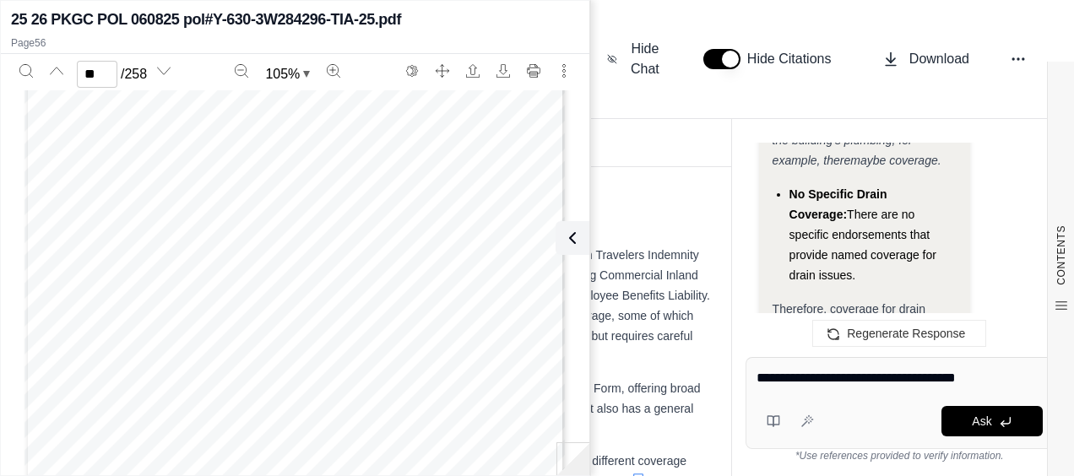
type textarea "**********"
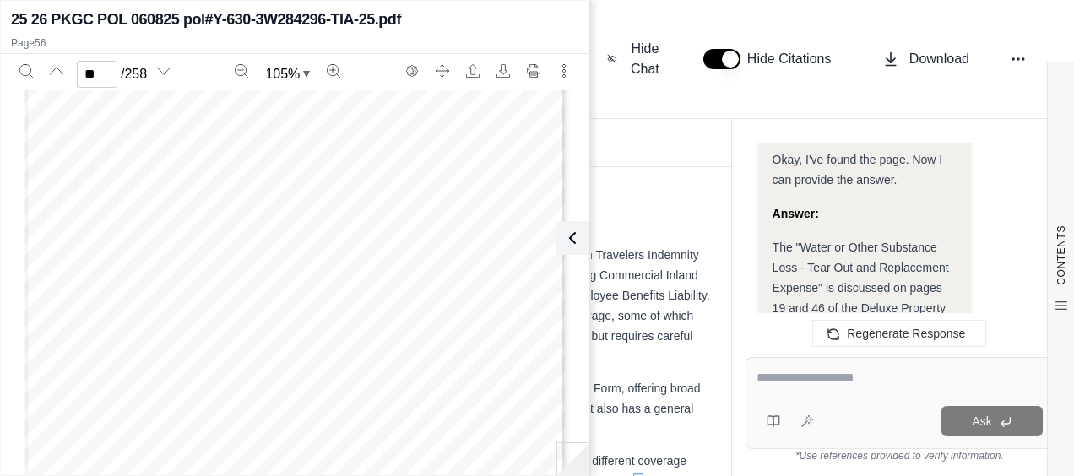
scroll to position [0, 0]
click at [866, 319] on icon at bounding box center [861, 326] width 14 height 14
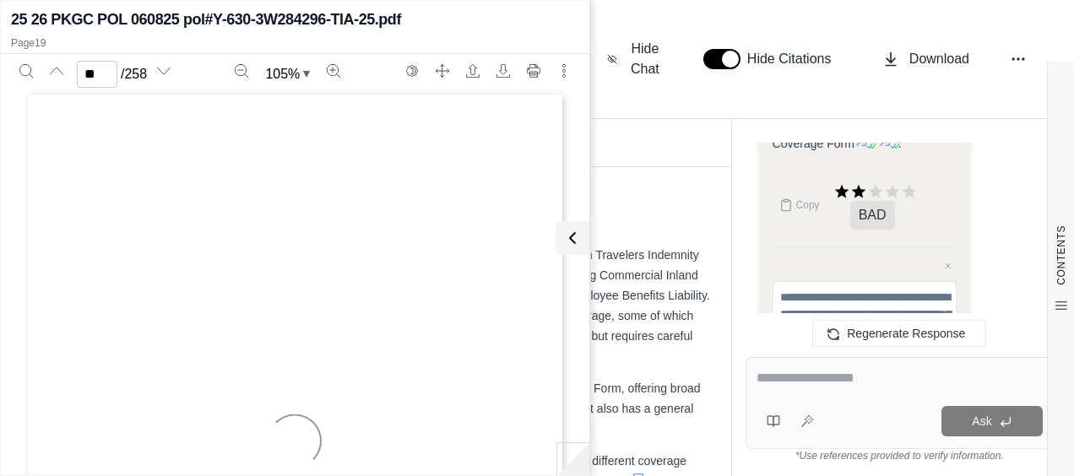
scroll to position [26909, 0]
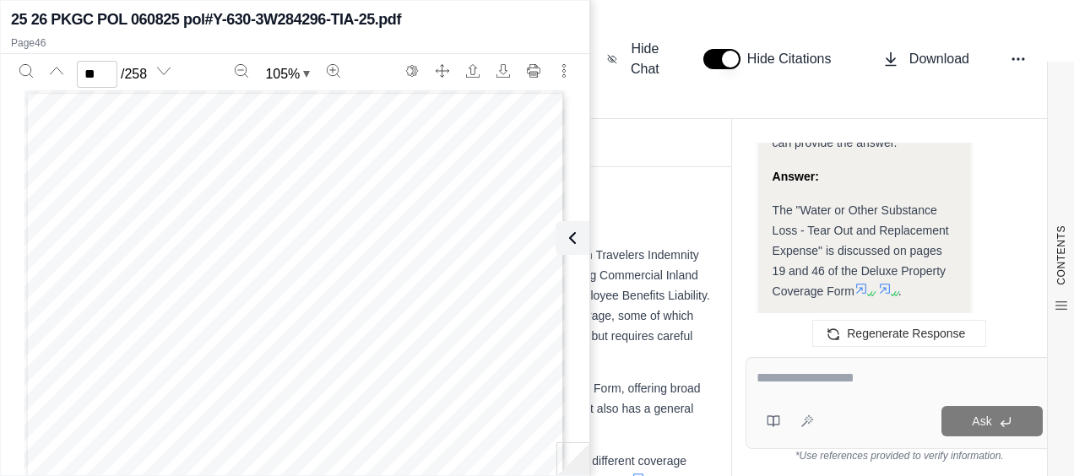
click at [887, 232] on div "Analysis: Okay, I need to find the page that discusses tear out coverage. I kno…" at bounding box center [865, 49] width 184 height 935
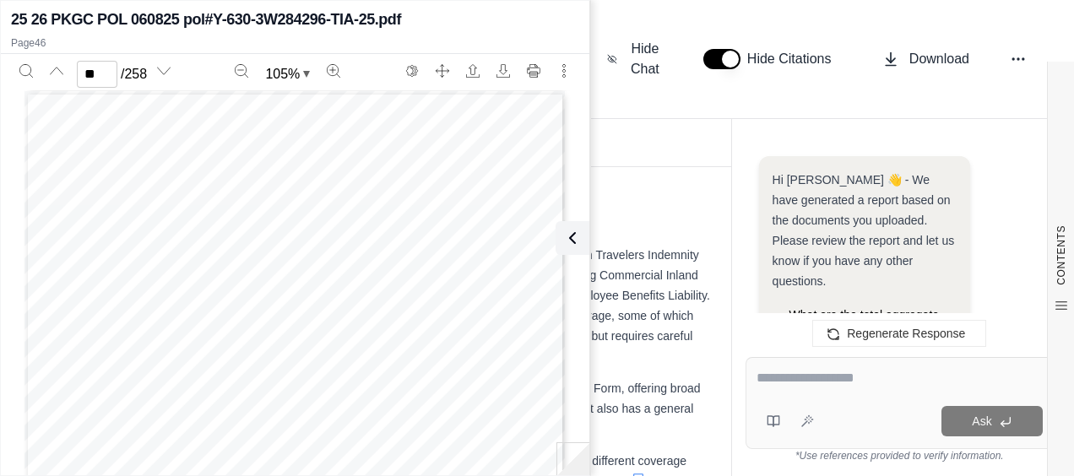
scroll to position [26790, 0]
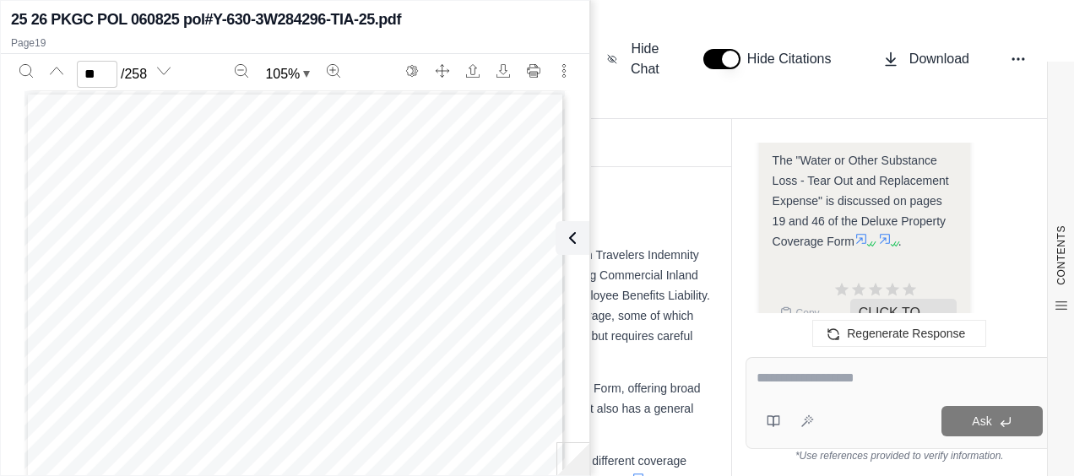
click at [865, 232] on icon at bounding box center [861, 239] width 14 height 14
type input "**"
